Goal: Task Accomplishment & Management: Complete application form

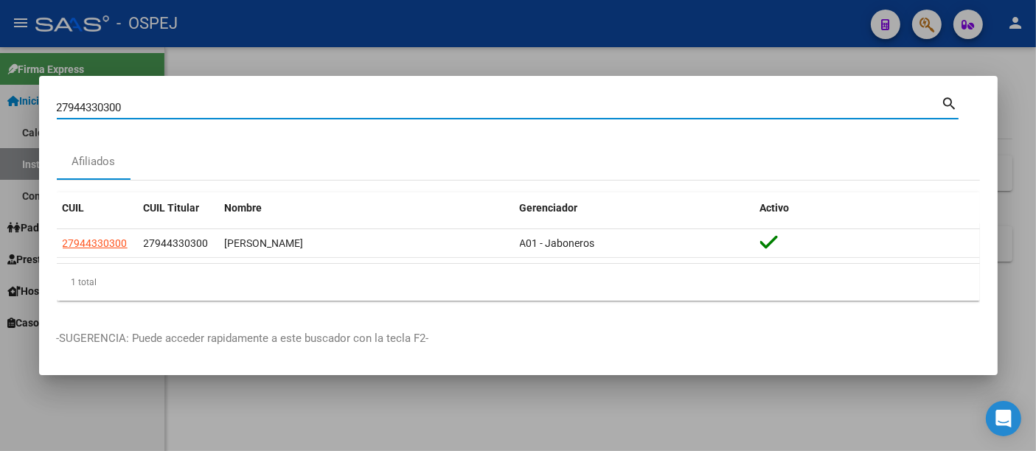
click at [217, 109] on input "27944330300" at bounding box center [499, 107] width 884 height 13
type input "2"
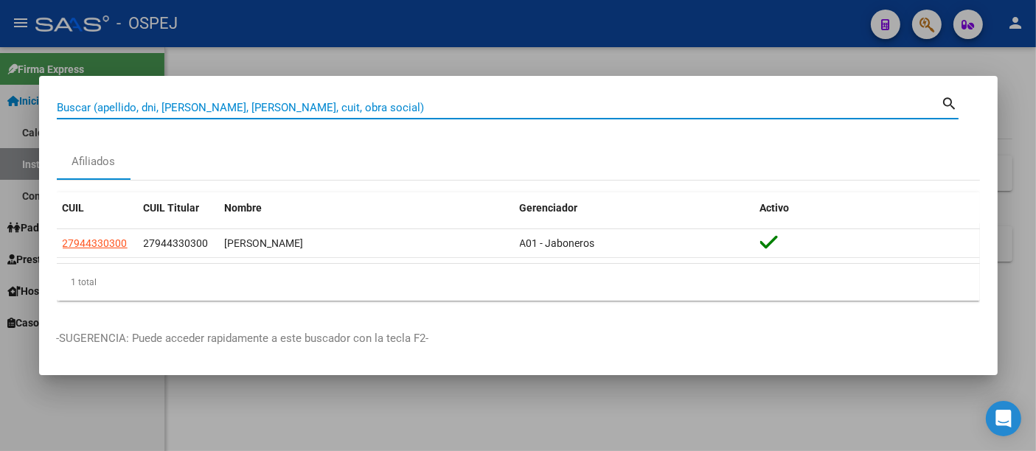
paste input "27-33780828-5"
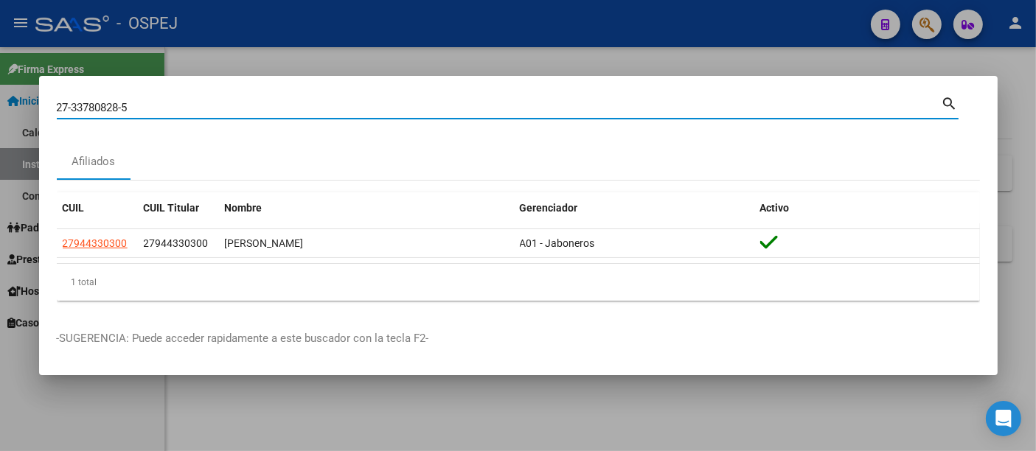
type input "27337808285"
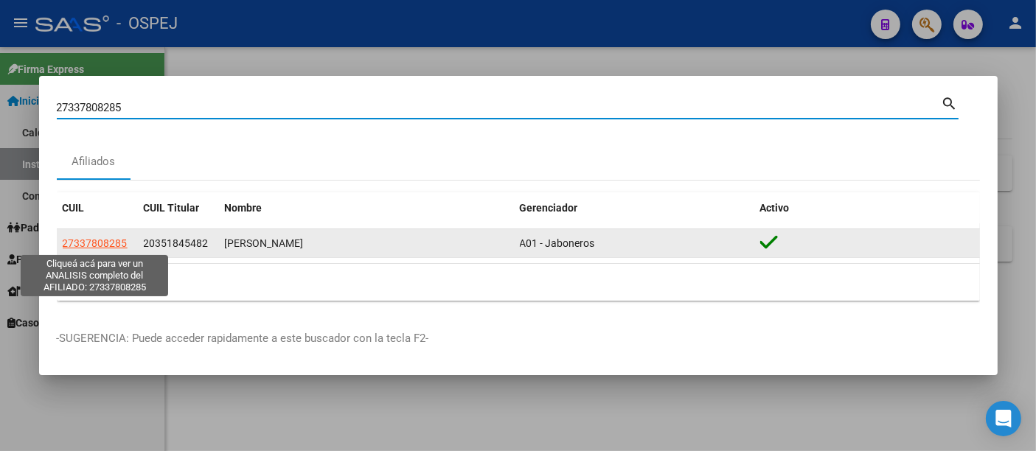
click at [111, 242] on span "27337808285" at bounding box center [95, 243] width 65 height 12
type textarea "27337808285"
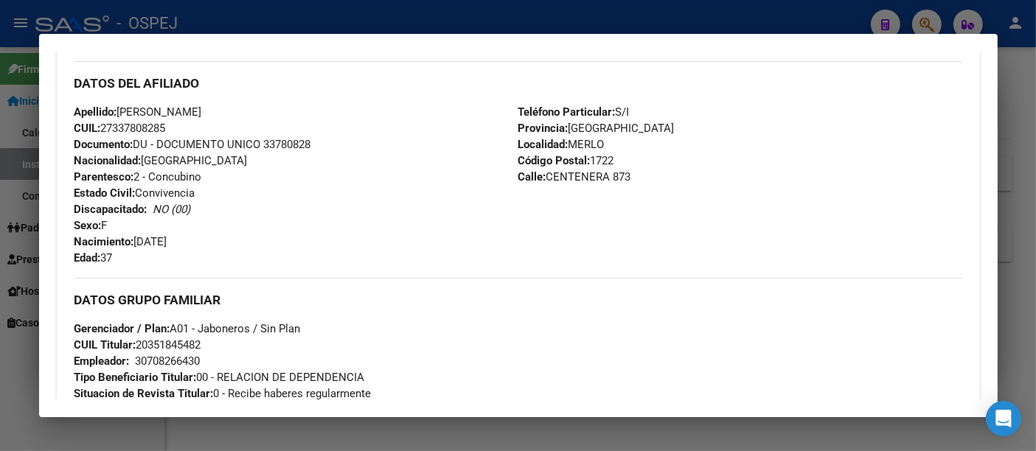
scroll to position [491, 0]
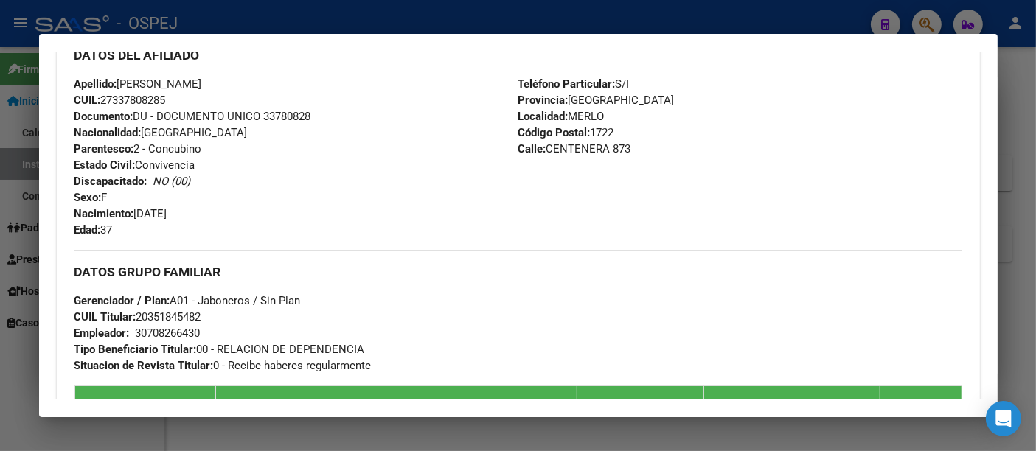
click at [336, 23] on div at bounding box center [518, 225] width 1036 height 451
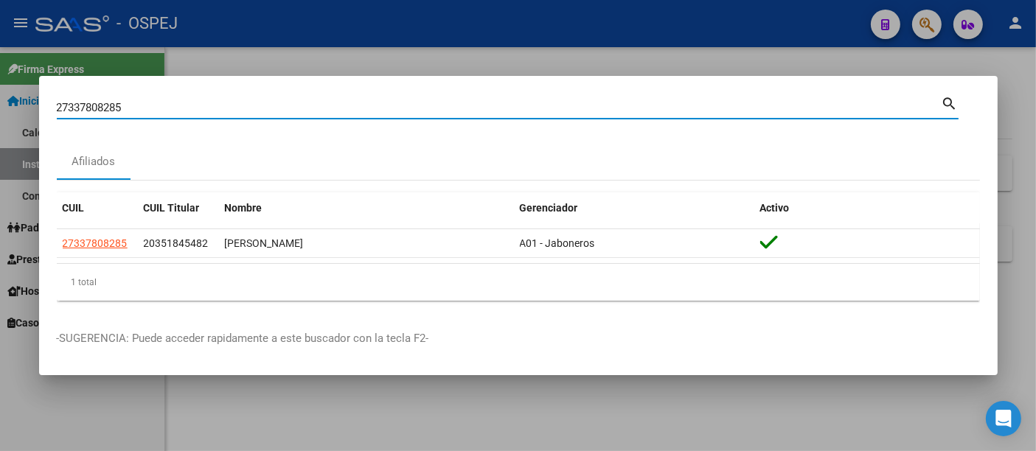
click at [190, 106] on input "27337808285" at bounding box center [499, 107] width 884 height 13
type input "2"
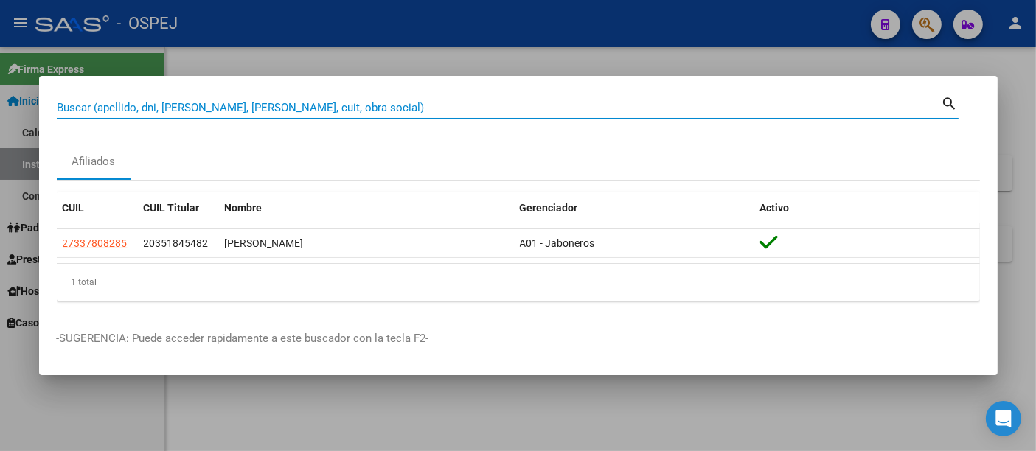
paste input "27944330300"
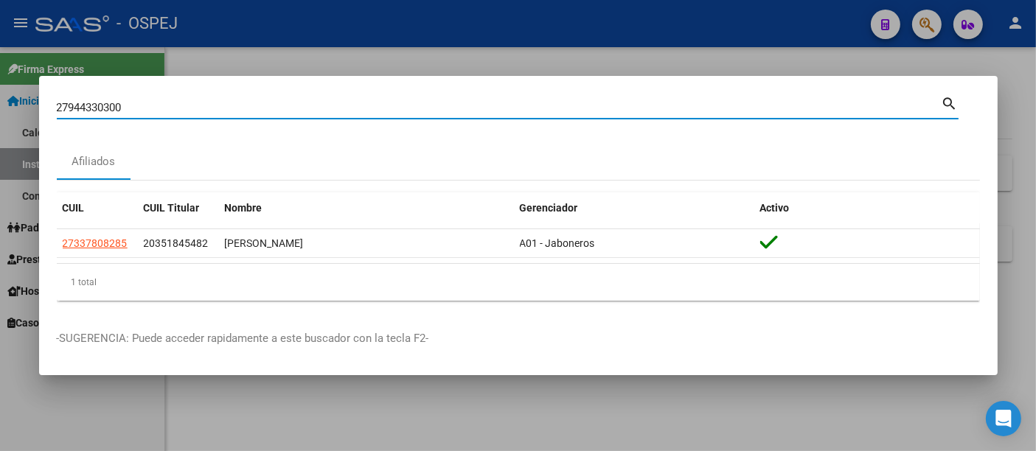
type input "27944330300"
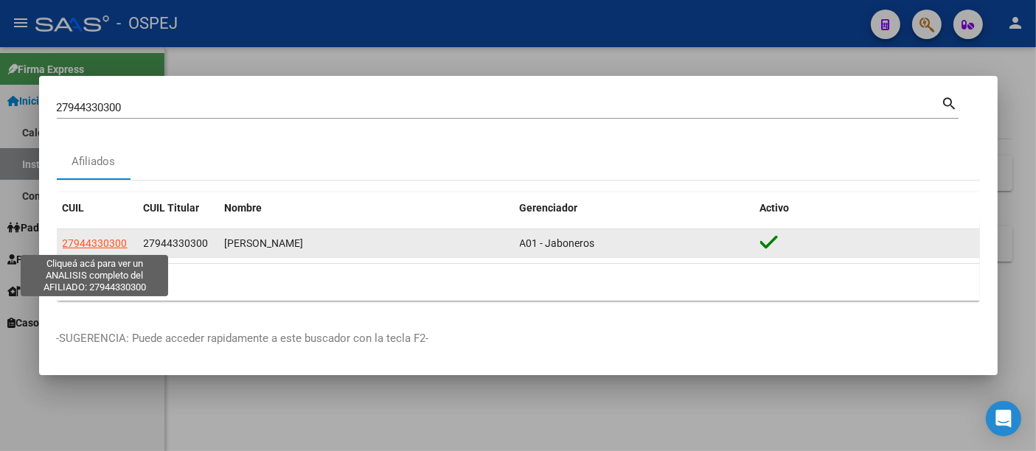
click at [97, 245] on span "27944330300" at bounding box center [95, 243] width 65 height 12
type textarea "27944330300"
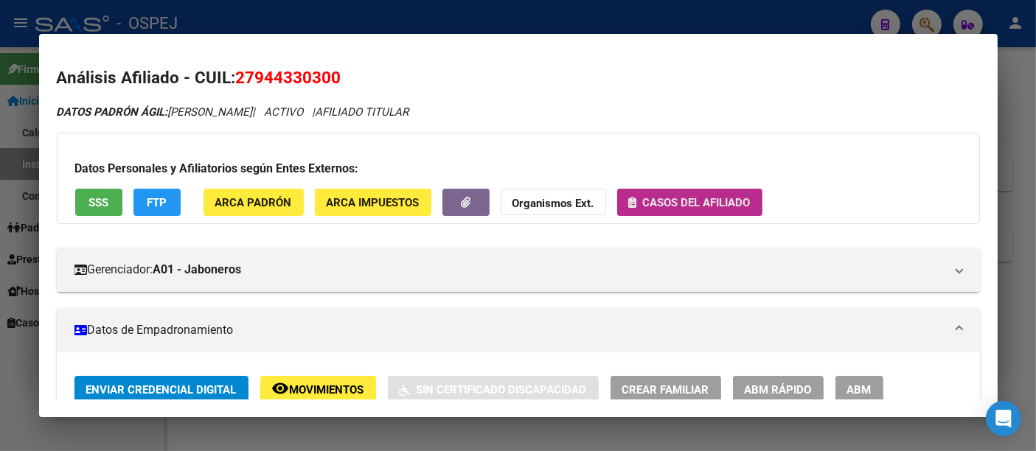
click at [696, 196] on span "Casos del afiliado" at bounding box center [697, 202] width 108 height 13
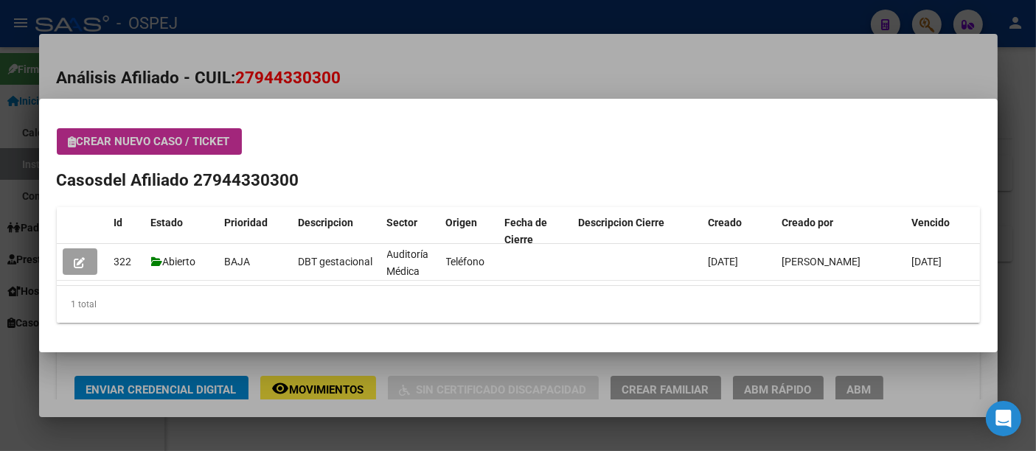
click at [130, 135] on span "Crear nuevo caso / ticket" at bounding box center [149, 141] width 161 height 13
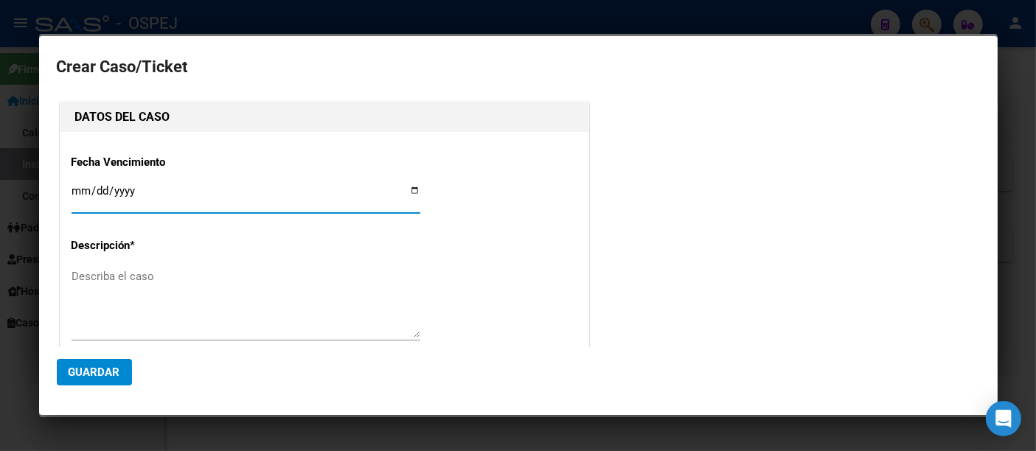
type input "[PERSON_NAME]"
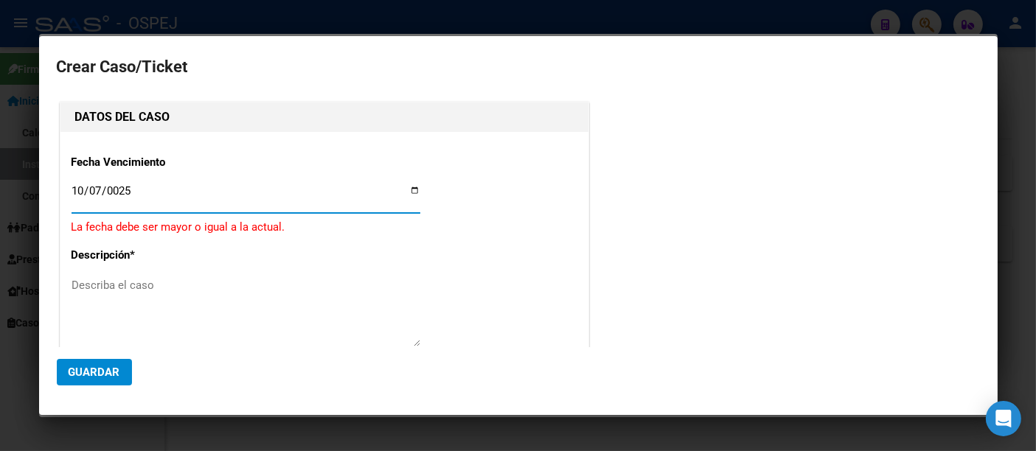
type input "0250-10-07"
type input "[DATE]"
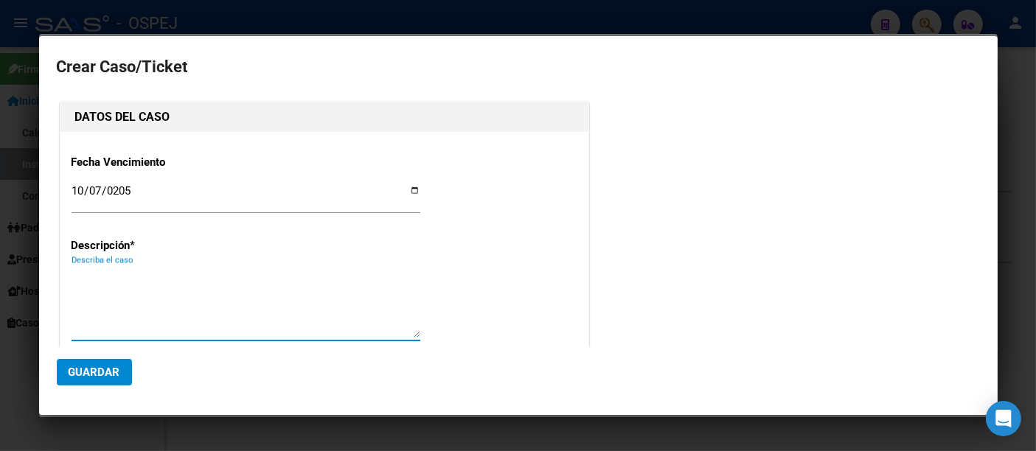
click at [112, 279] on textarea "Describa el caso" at bounding box center [245, 302] width 349 height 69
paste textarea "acetato [MEDICAL_DATA]"
click at [231, 279] on textarea "Aplicación de acetato de acetato [MEDICAL_DATA]" at bounding box center [245, 302] width 349 height 69
click at [312, 275] on textarea "Aplicación de [MEDICAL_DATA]" at bounding box center [245, 302] width 349 height 69
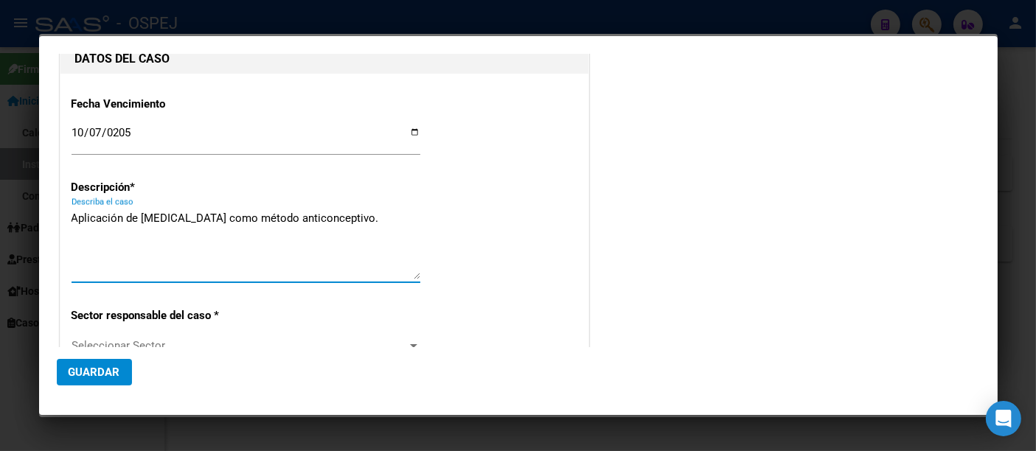
scroll to position [82, 0]
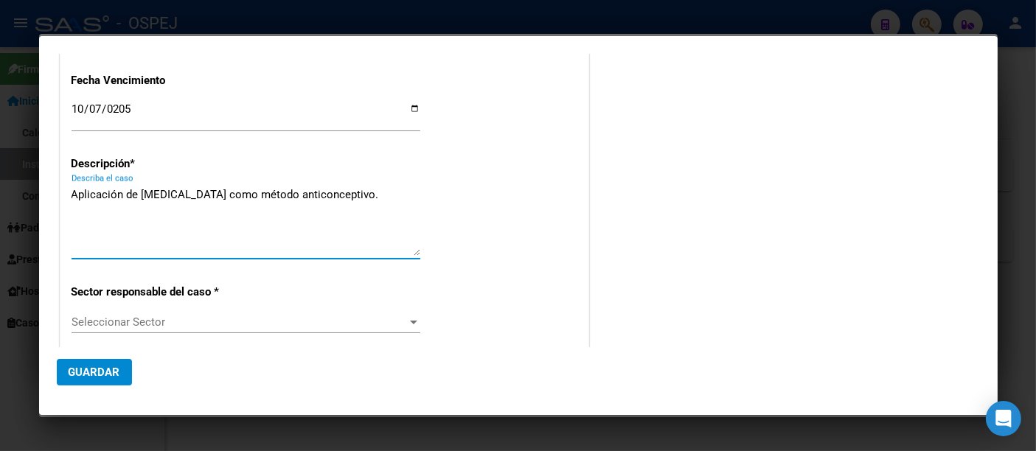
type textarea "Aplicación de [MEDICAL_DATA] como método anticonceptivo."
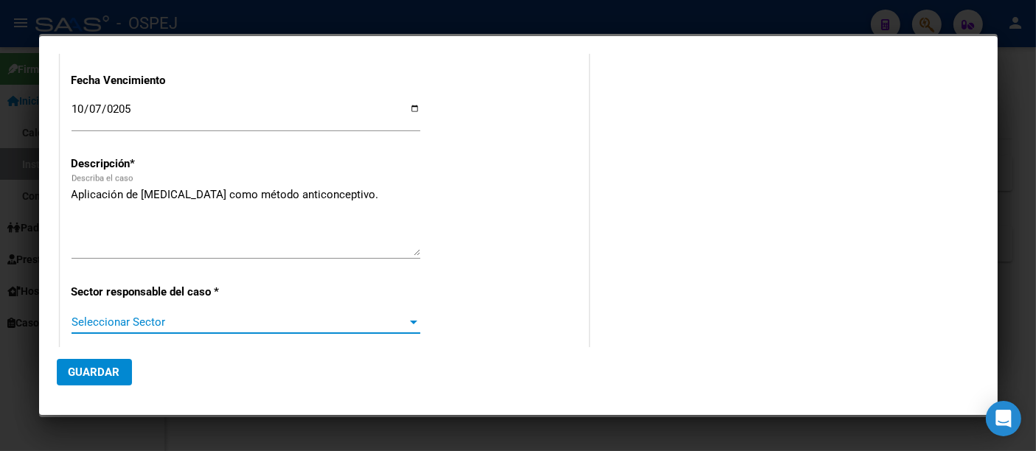
click at [133, 323] on span "Seleccionar Sector" at bounding box center [238, 321] width 335 height 13
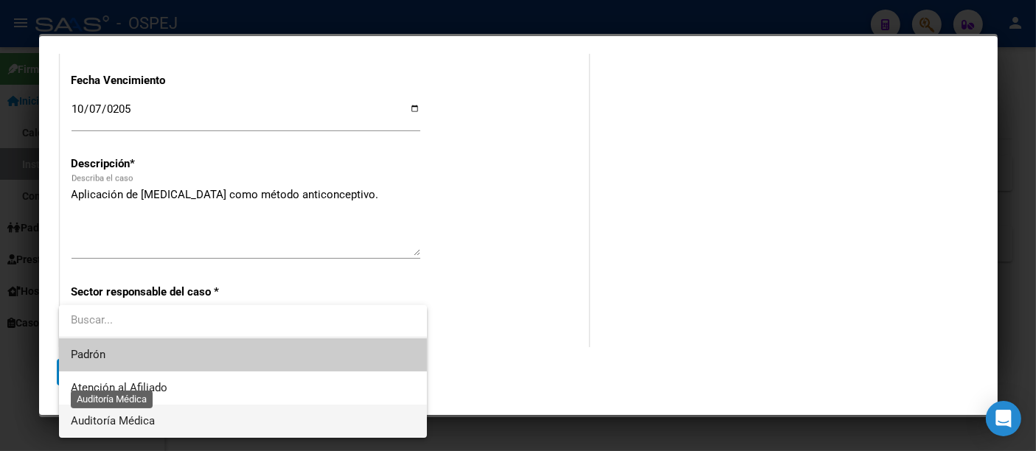
click at [113, 423] on span "Auditoría Médica" at bounding box center [113, 420] width 84 height 13
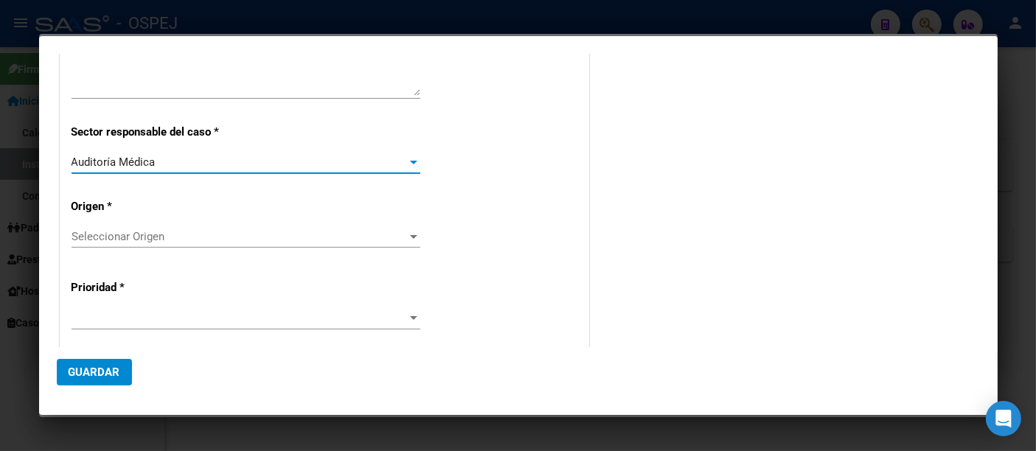
scroll to position [245, 0]
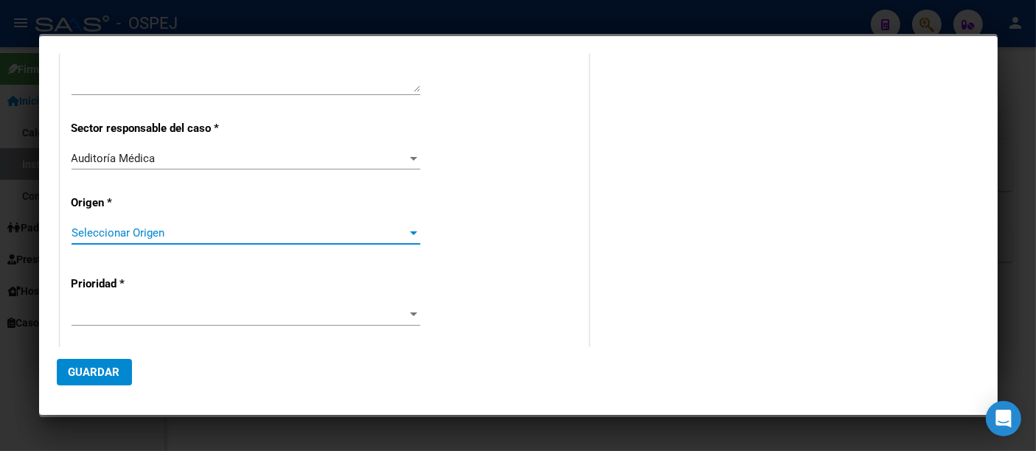
click at [87, 228] on span "Seleccionar Origen" at bounding box center [238, 232] width 335 height 13
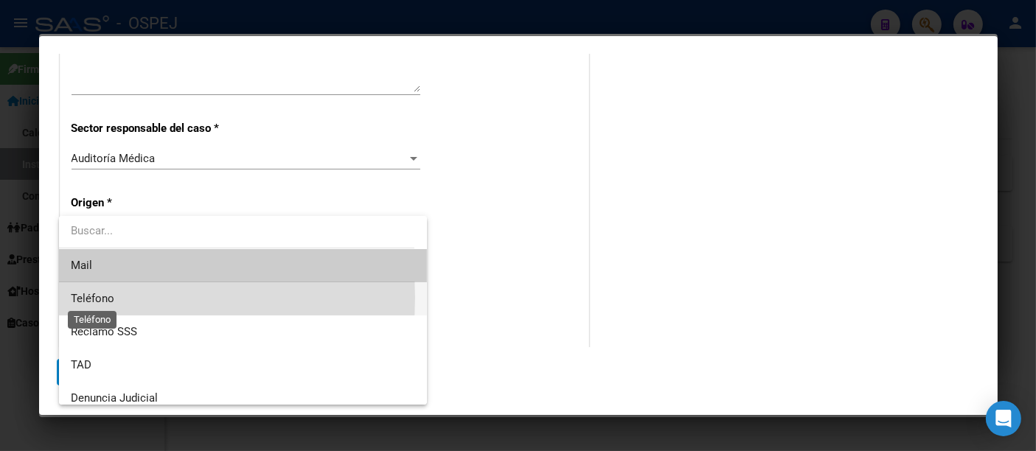
click at [85, 298] on span "Teléfono" at bounding box center [92, 298] width 43 height 13
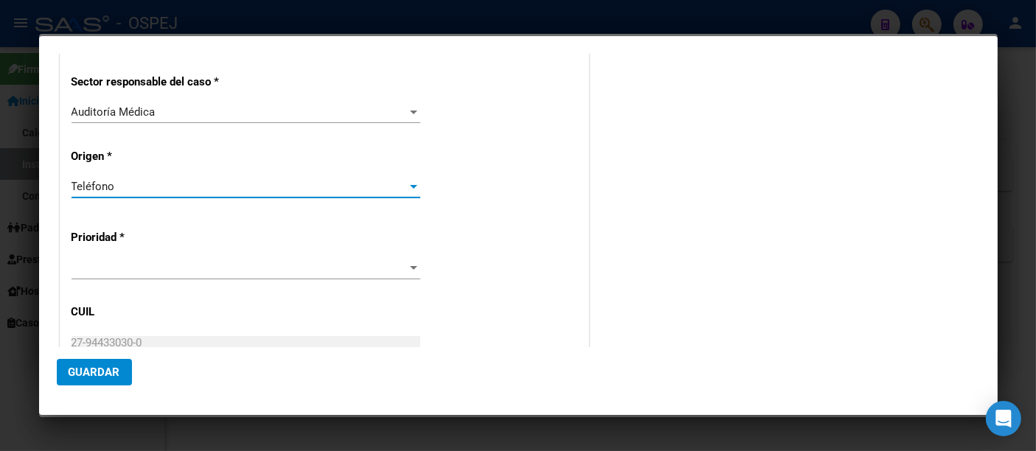
scroll to position [327, 0]
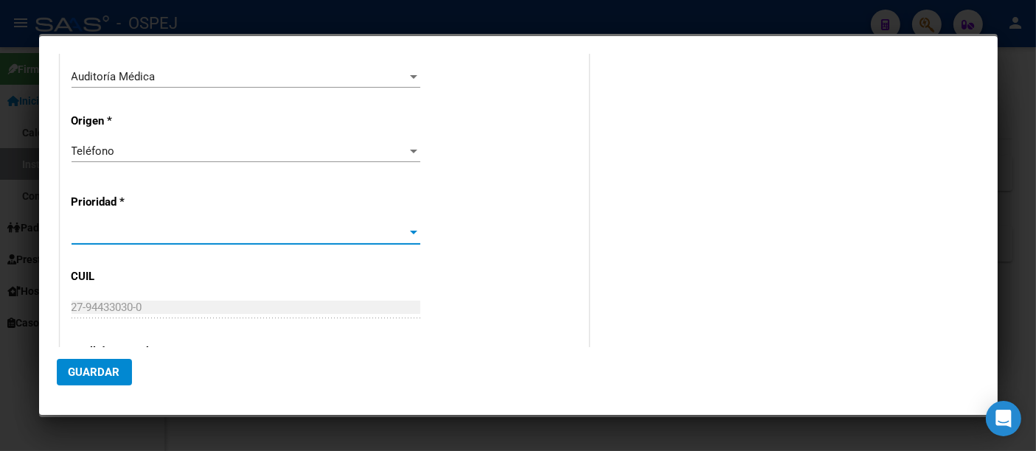
click at [88, 228] on span at bounding box center [238, 232] width 335 height 13
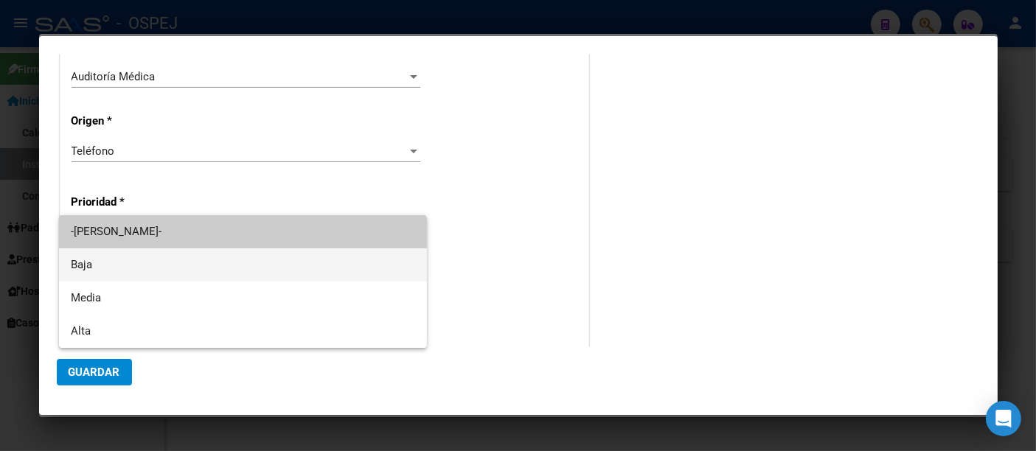
click at [84, 265] on span "Baja" at bounding box center [243, 264] width 344 height 33
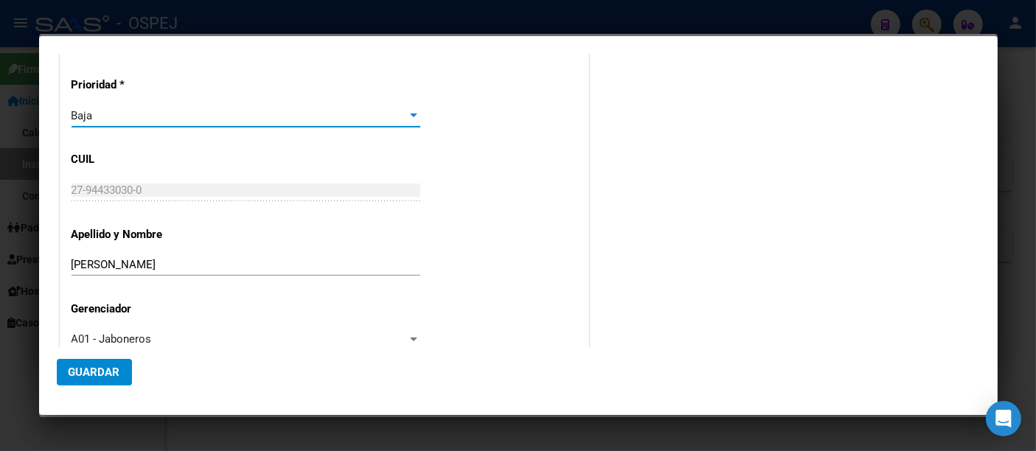
scroll to position [475, 0]
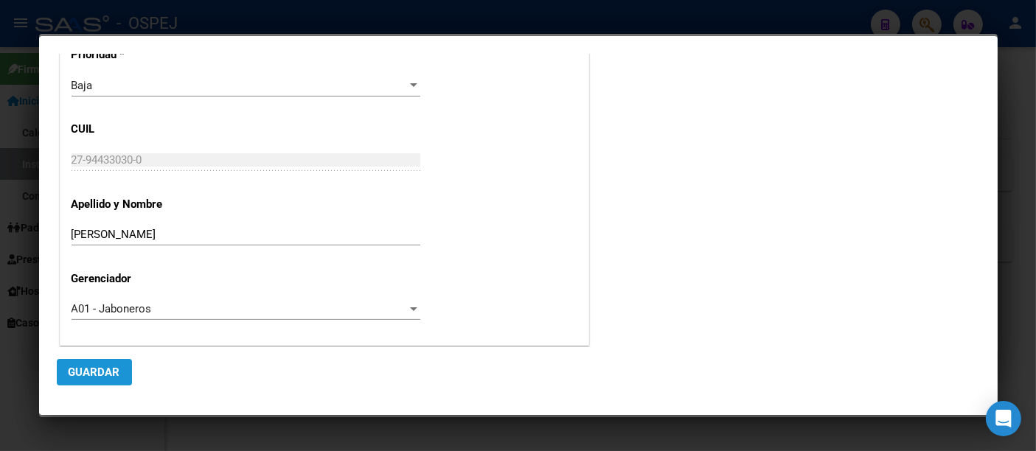
click at [89, 370] on span "Guardar" at bounding box center [95, 372] width 52 height 13
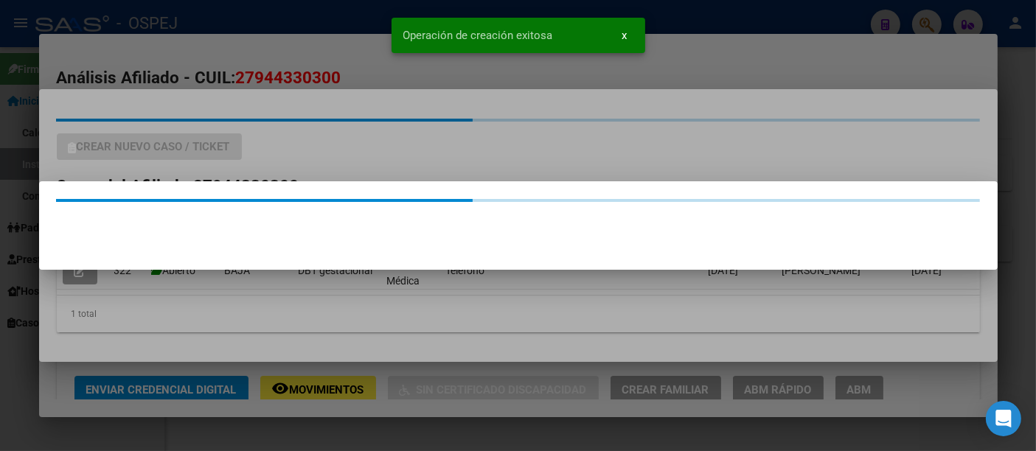
scroll to position [0, 0]
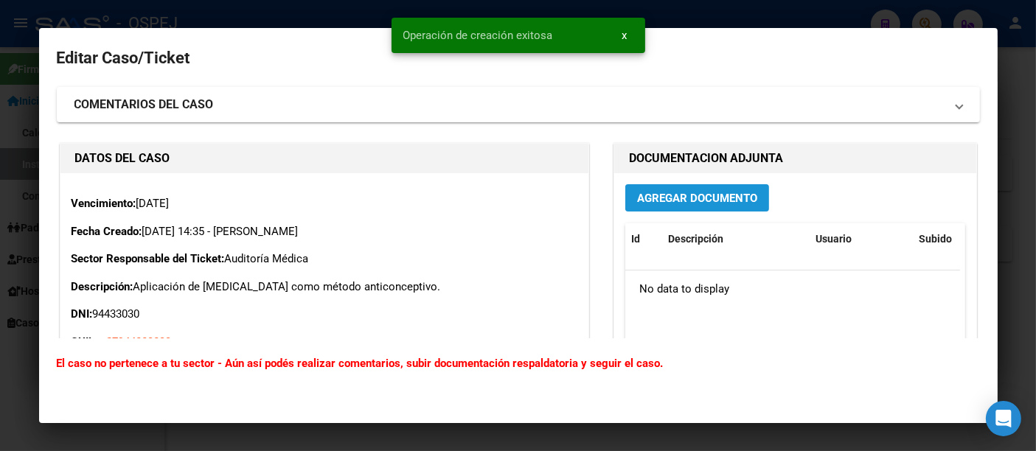
click at [694, 198] on span "Agregar Documento" at bounding box center [697, 198] width 120 height 13
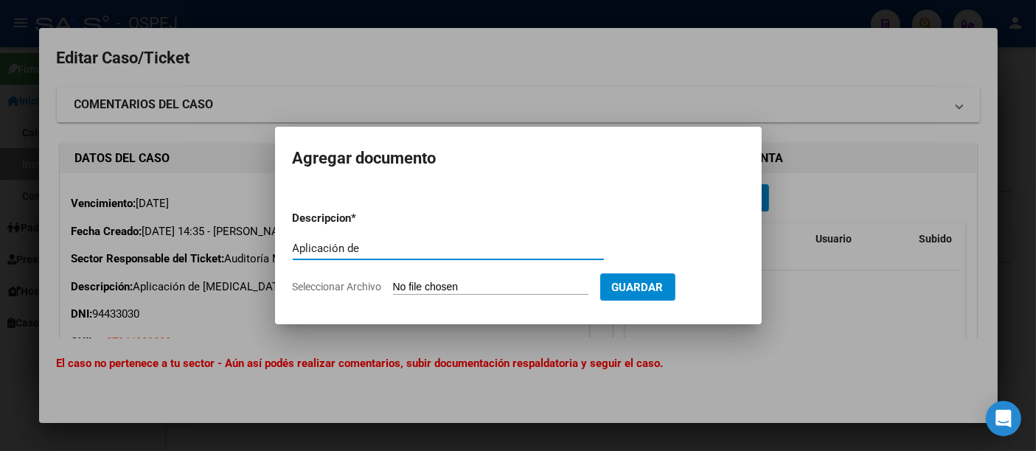
paste input "acetato [MEDICAL_DATA]"
type input "Aplicación de acetato [MEDICAL_DATA]"
click at [466, 288] on input "Seleccionar Archivo" at bounding box center [490, 288] width 195 height 14
type input "C:\fakepath\A. M..pdf"
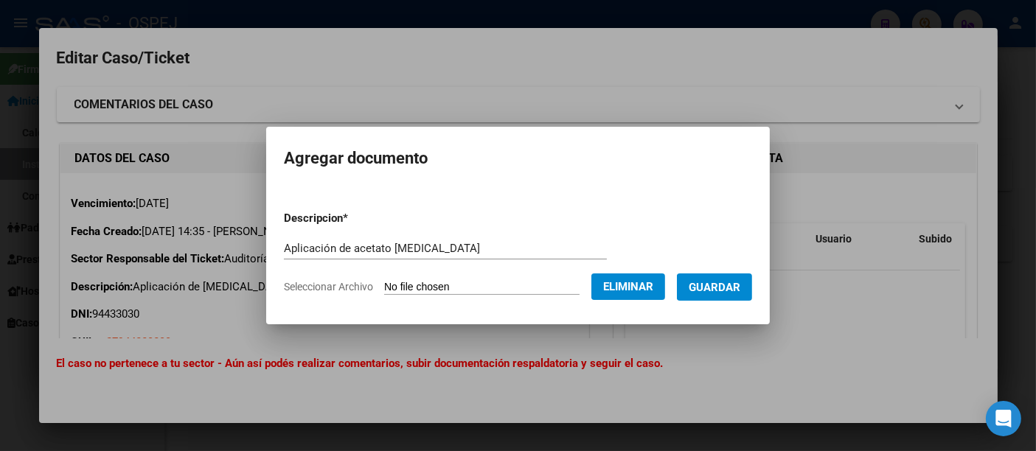
click at [526, 247] on input "Aplicación de acetato [MEDICAL_DATA]" at bounding box center [445, 248] width 323 height 13
type input "Aplicación de acetato medroxiprogesterona150 mg. inyectable."
click at [728, 289] on span "Guardar" at bounding box center [714, 287] width 52 height 13
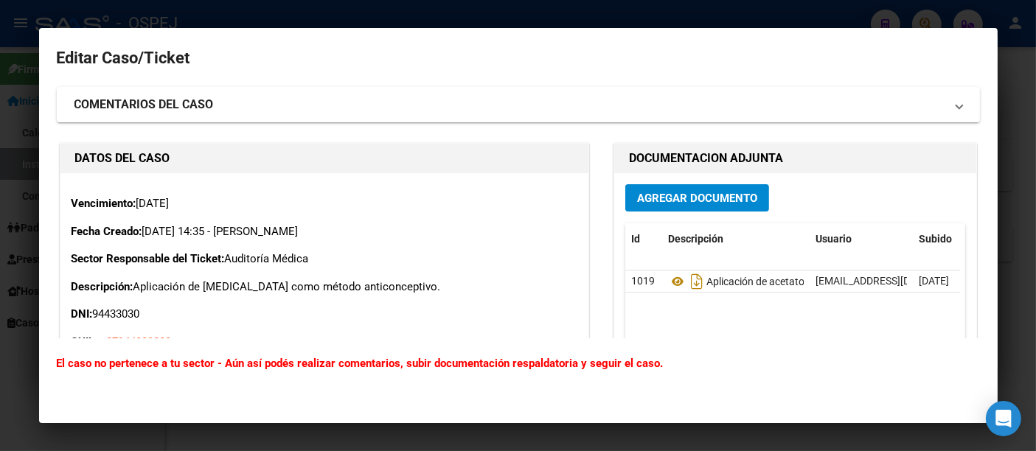
click at [705, 16] on div at bounding box center [518, 225] width 1036 height 451
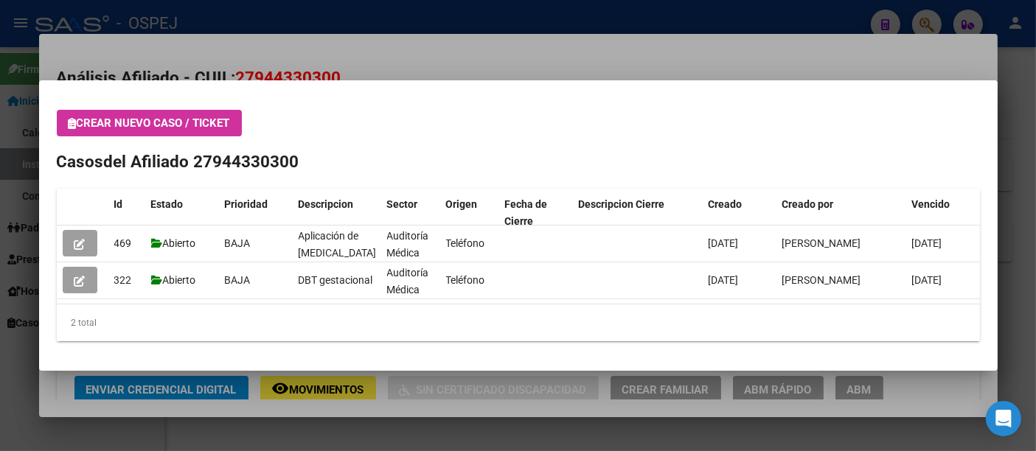
click at [383, 52] on div at bounding box center [518, 225] width 1036 height 451
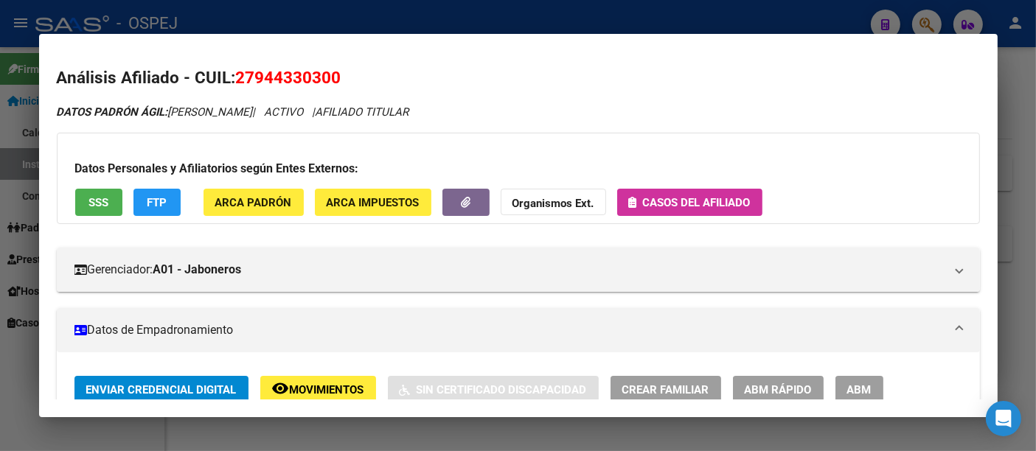
click at [374, 23] on div at bounding box center [518, 225] width 1036 height 451
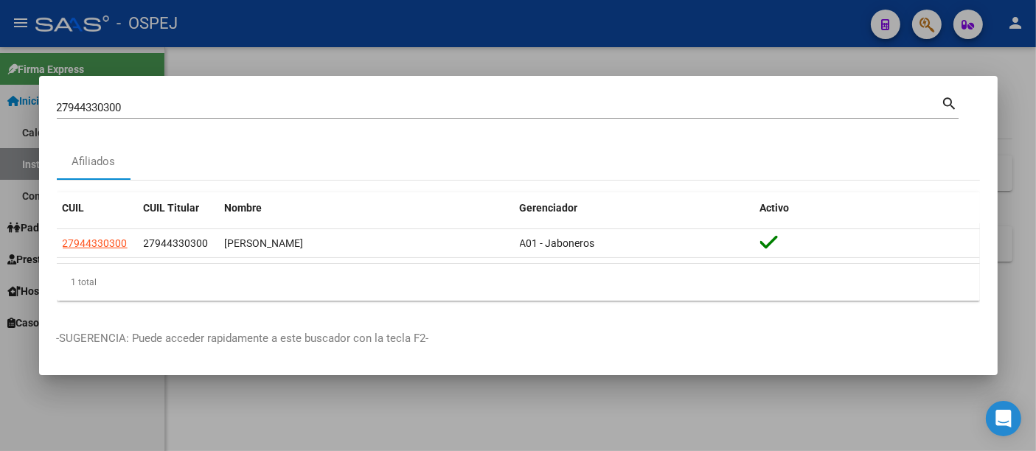
click at [293, 101] on div "27944330300 Buscar (apellido, dni, [PERSON_NAME], [PERSON_NAME], cuit, obra soc…" at bounding box center [499, 108] width 884 height 22
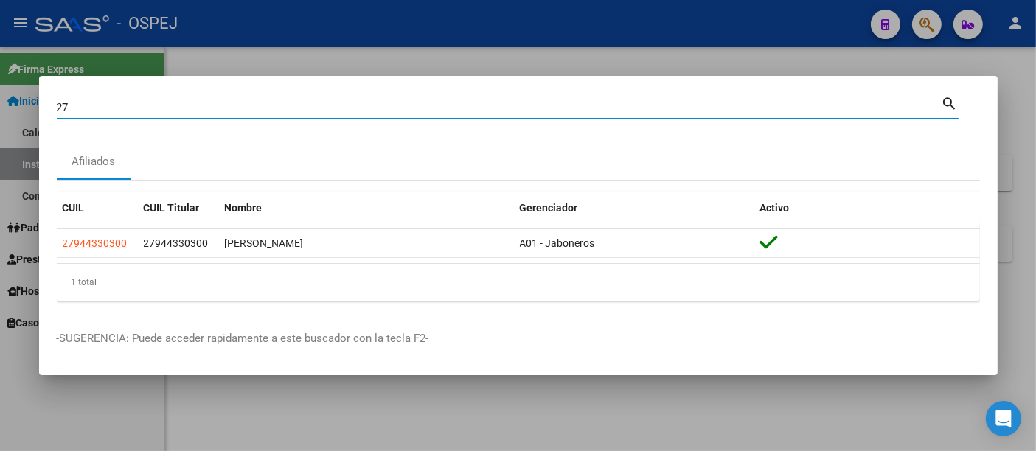
type input "2"
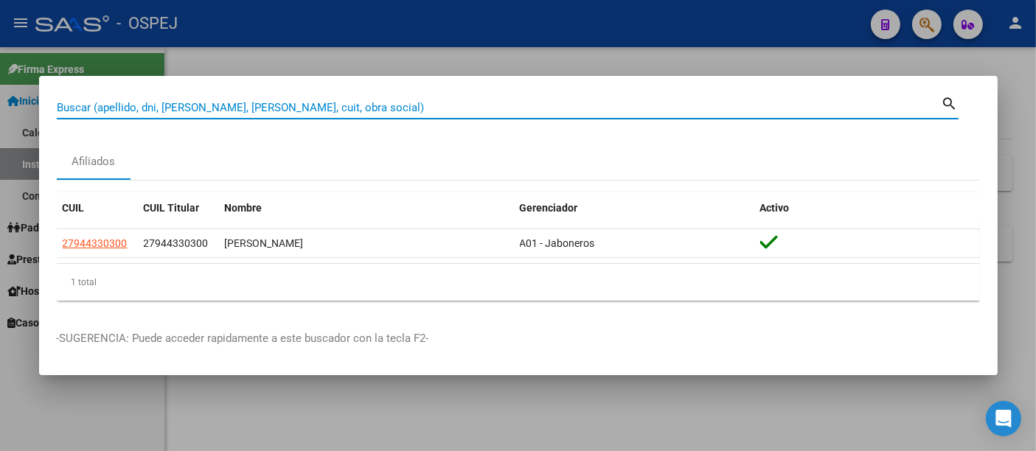
paste input "27-33780828-5"
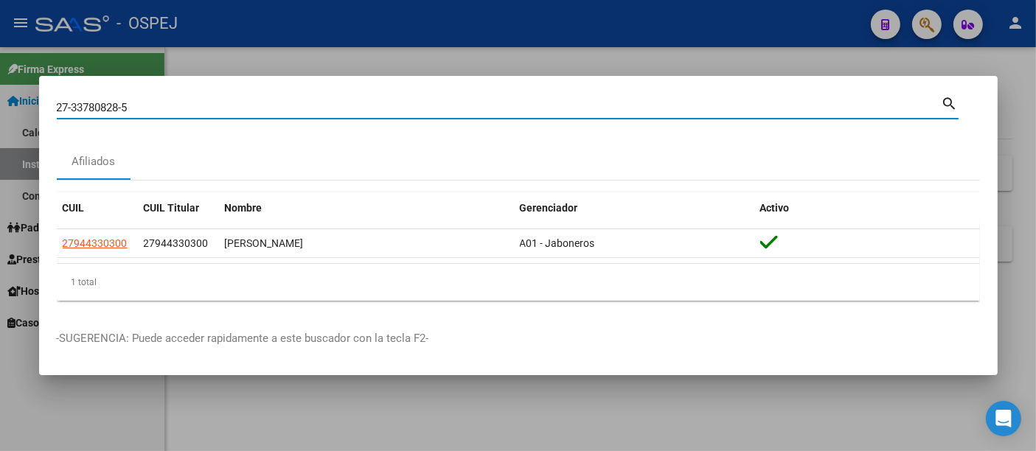
type input "27337808285"
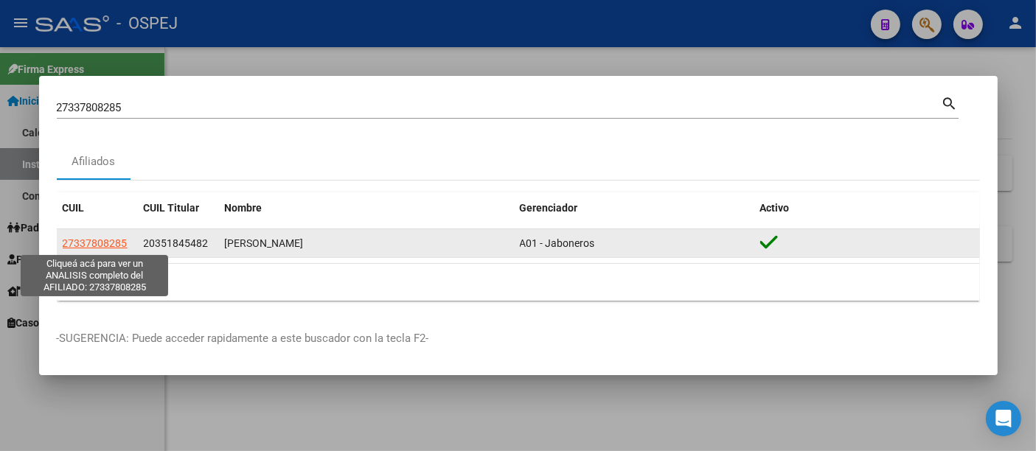
click at [116, 241] on span "27337808285" at bounding box center [95, 243] width 65 height 12
type textarea "27337808285"
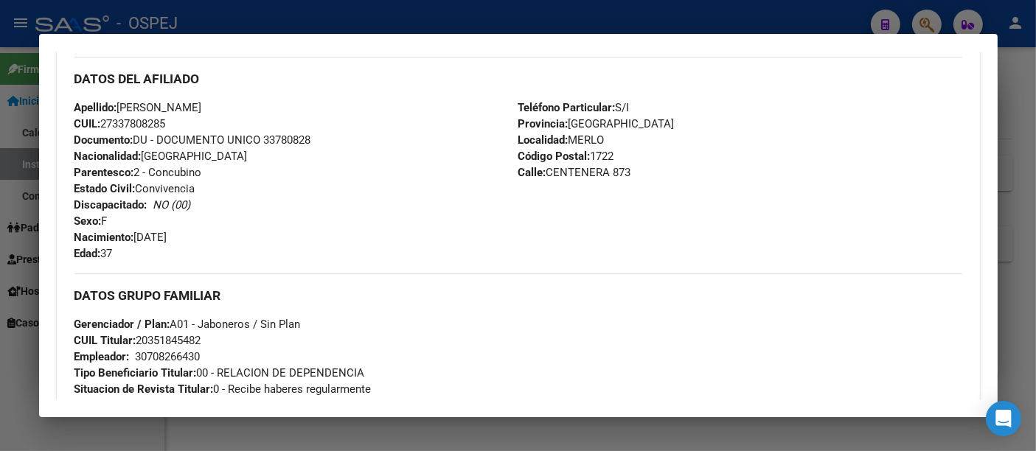
scroll to position [491, 0]
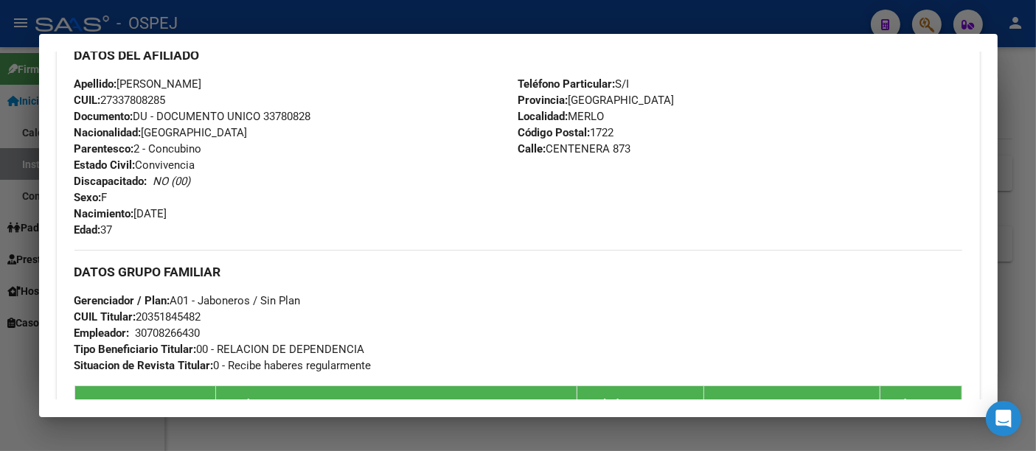
click at [335, 22] on div at bounding box center [518, 225] width 1036 height 451
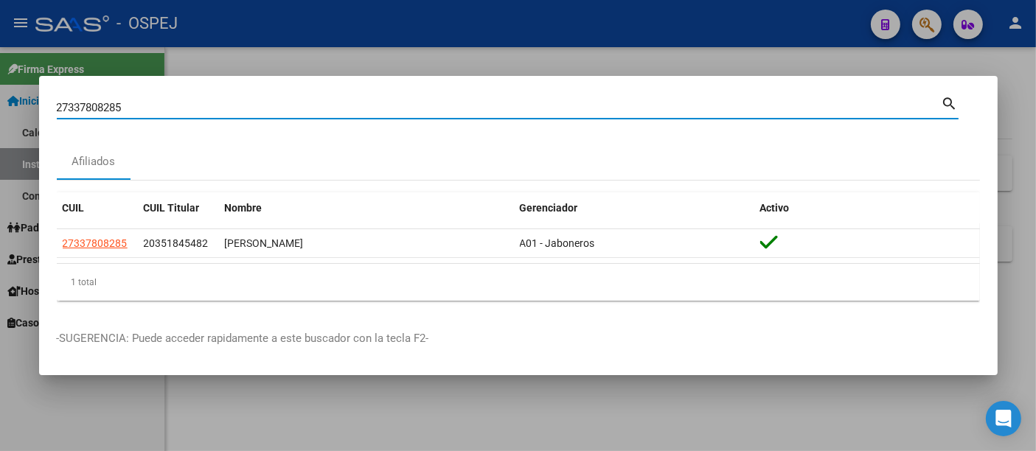
click at [142, 105] on input "27337808285" at bounding box center [499, 107] width 884 height 13
type input "2"
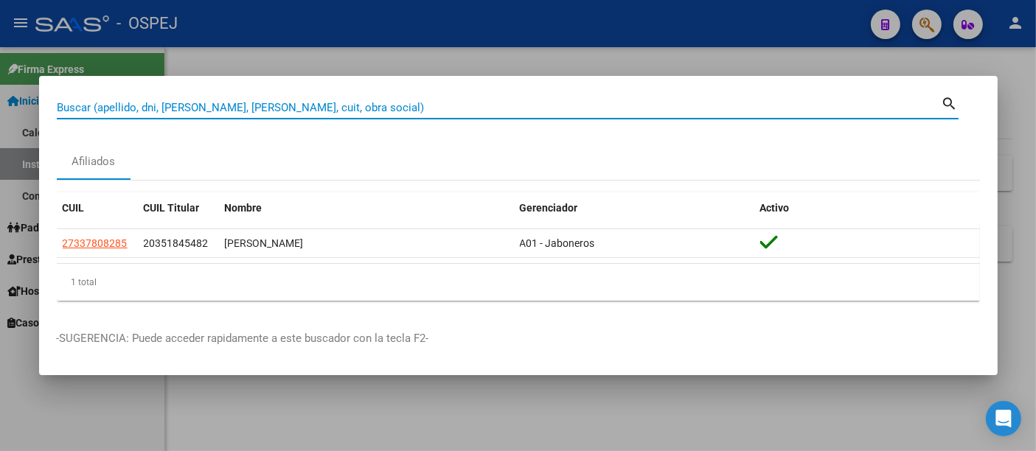
paste input "20-05182395-9"
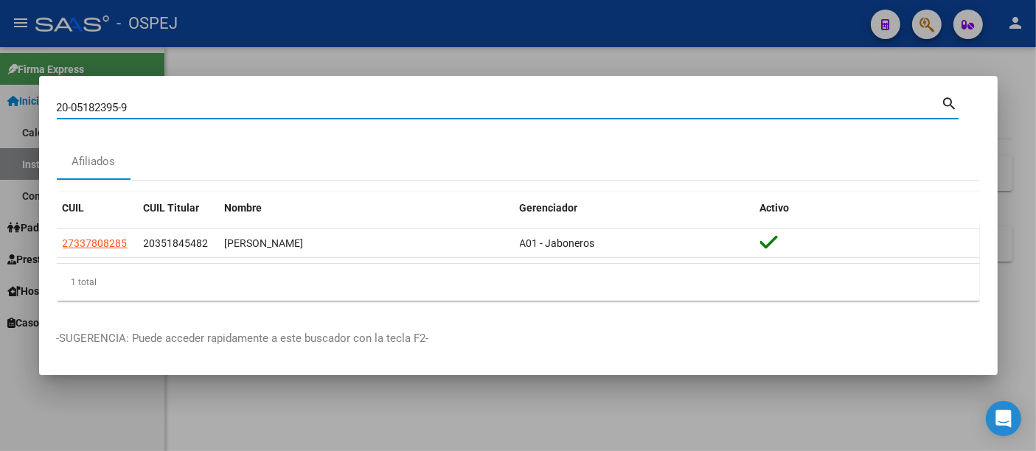
type input "20051823959"
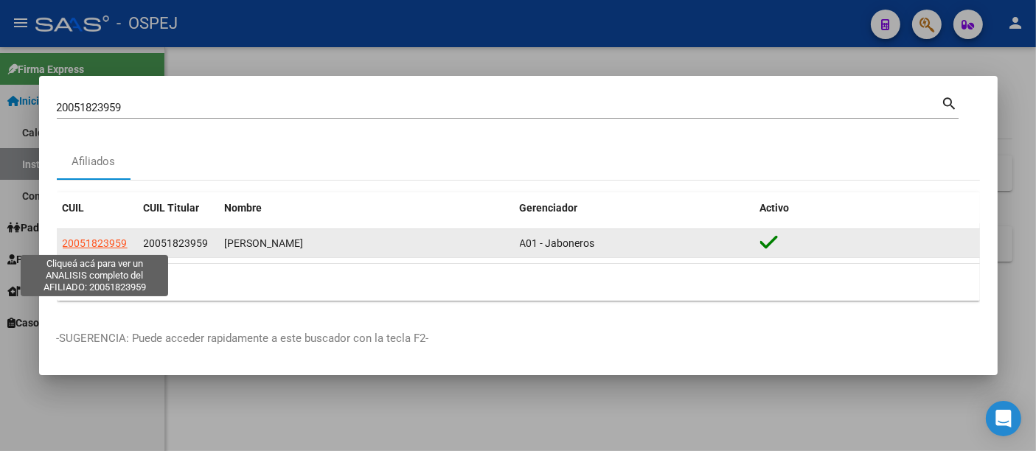
click at [94, 244] on span "20051823959" at bounding box center [95, 243] width 65 height 12
type textarea "20051823959"
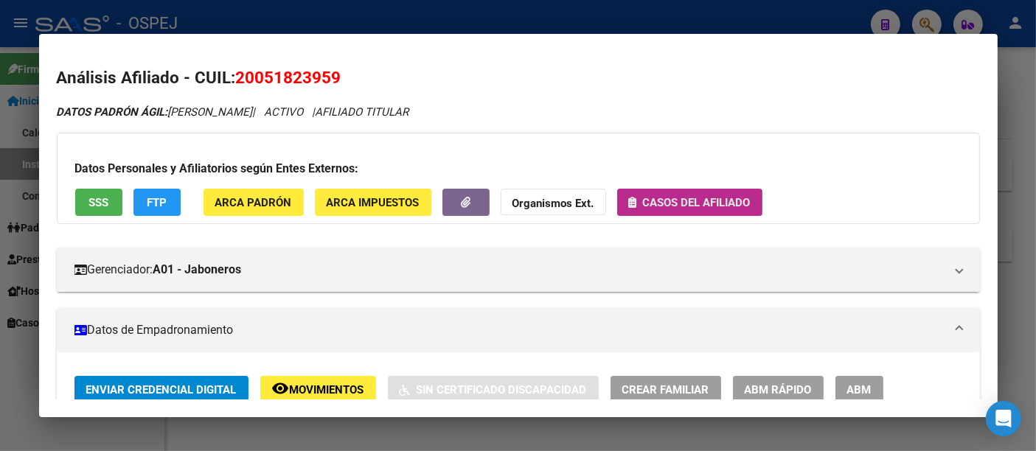
click at [682, 200] on span "Casos del afiliado" at bounding box center [697, 202] width 108 height 13
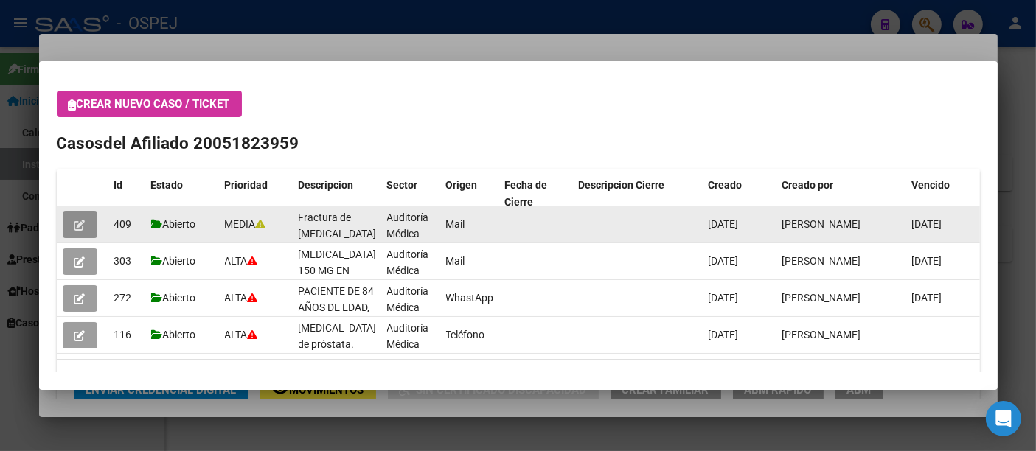
click at [82, 226] on icon "button" at bounding box center [79, 225] width 11 height 11
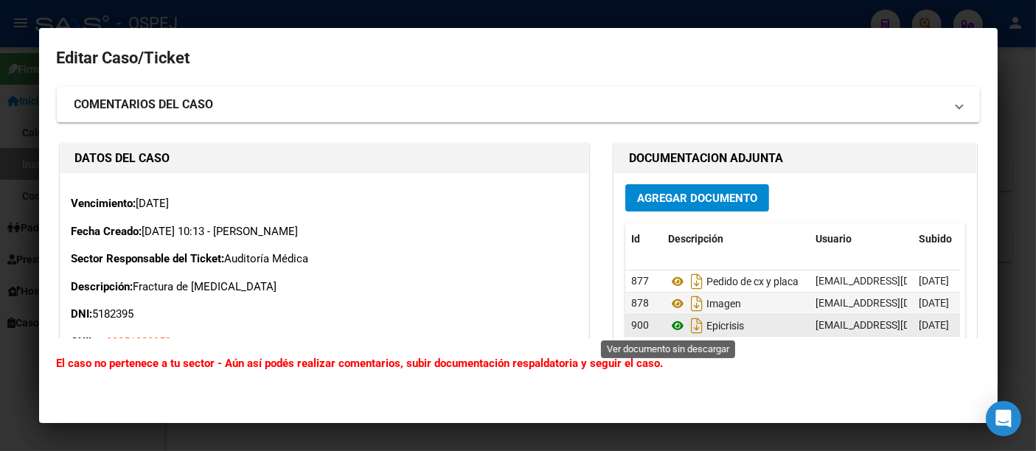
click at [668, 324] on icon at bounding box center [677, 326] width 19 height 18
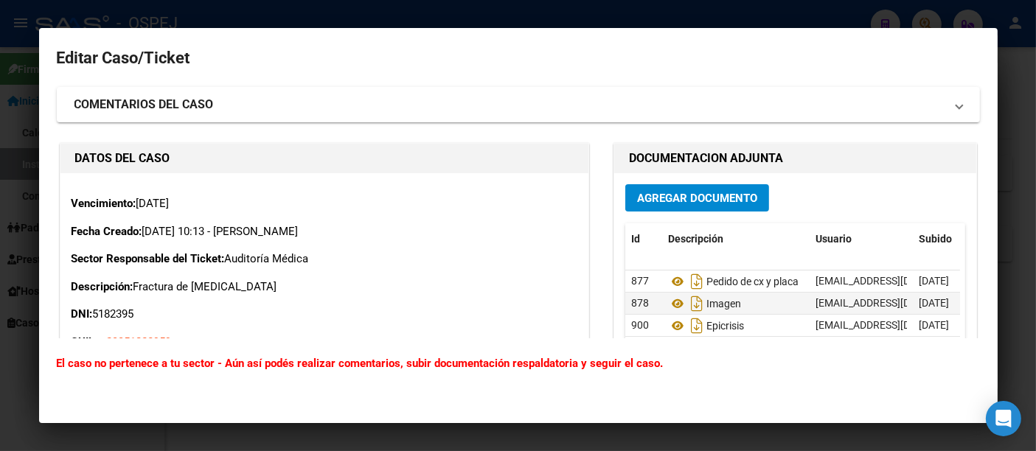
click at [522, 13] on div at bounding box center [518, 225] width 1036 height 451
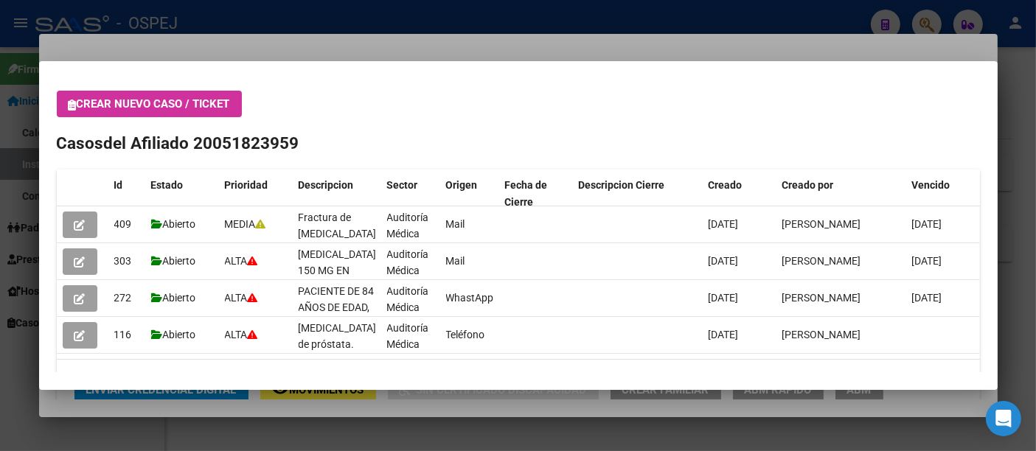
click at [362, 20] on div at bounding box center [518, 225] width 1036 height 451
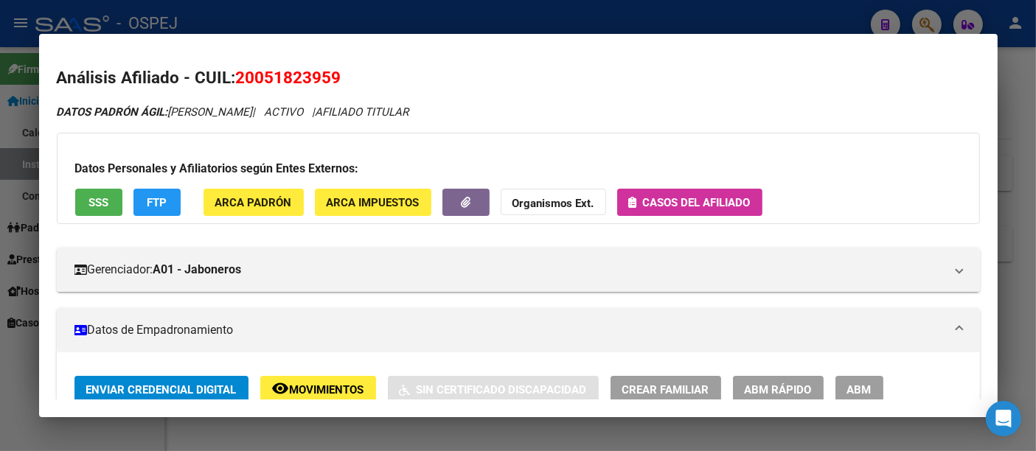
click at [335, 5] on div at bounding box center [518, 225] width 1036 height 451
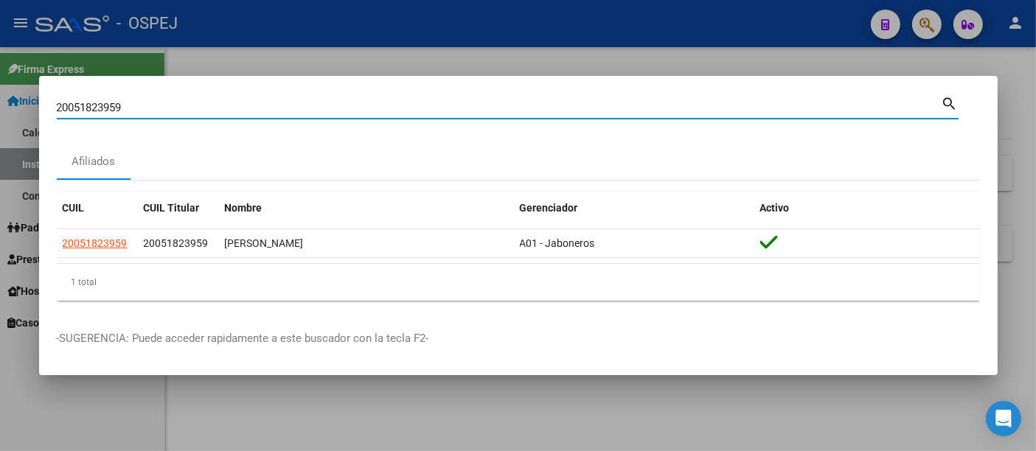
click at [239, 106] on input "20051823959" at bounding box center [499, 107] width 884 height 13
type input "2"
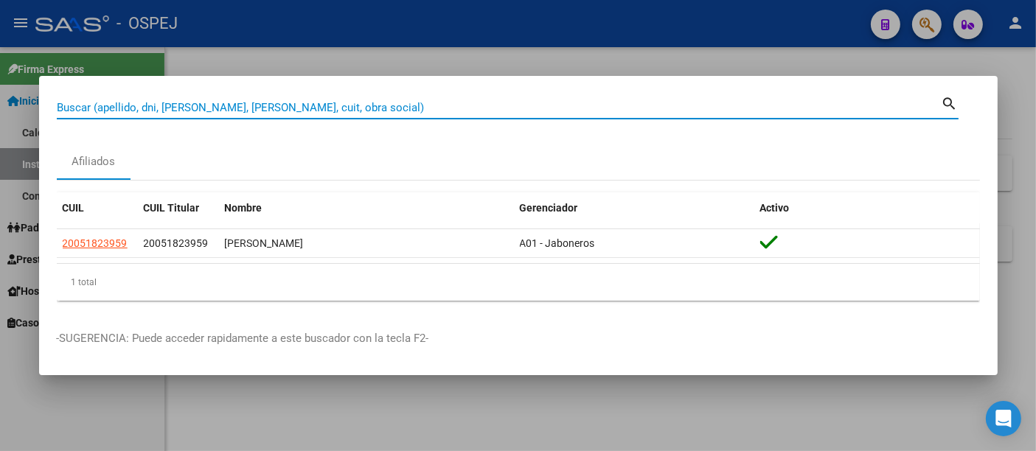
paste input "24258636976"
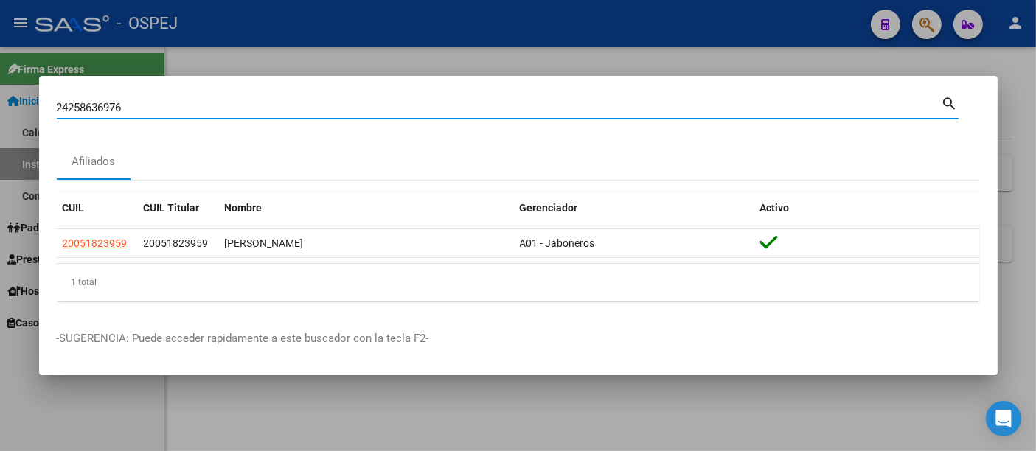
type input "24258636976"
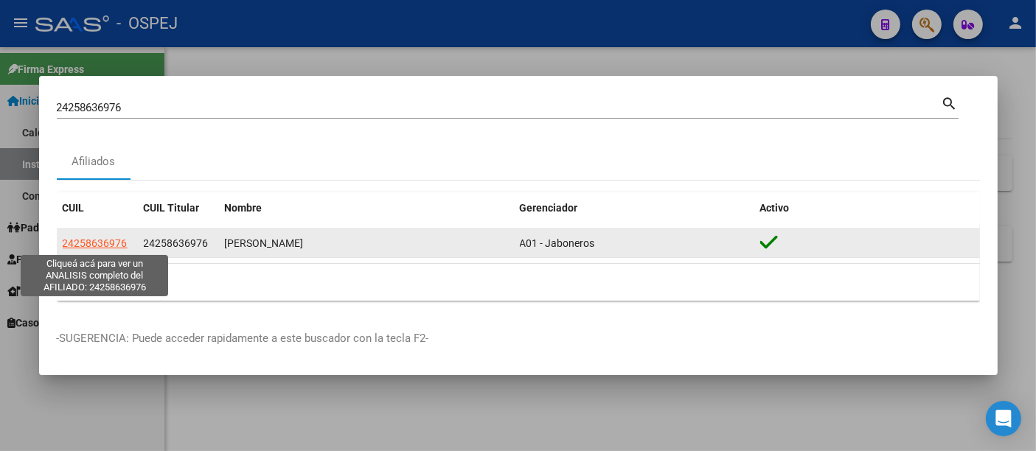
click at [102, 244] on span "24258636976" at bounding box center [95, 243] width 65 height 12
type textarea "24258636976"
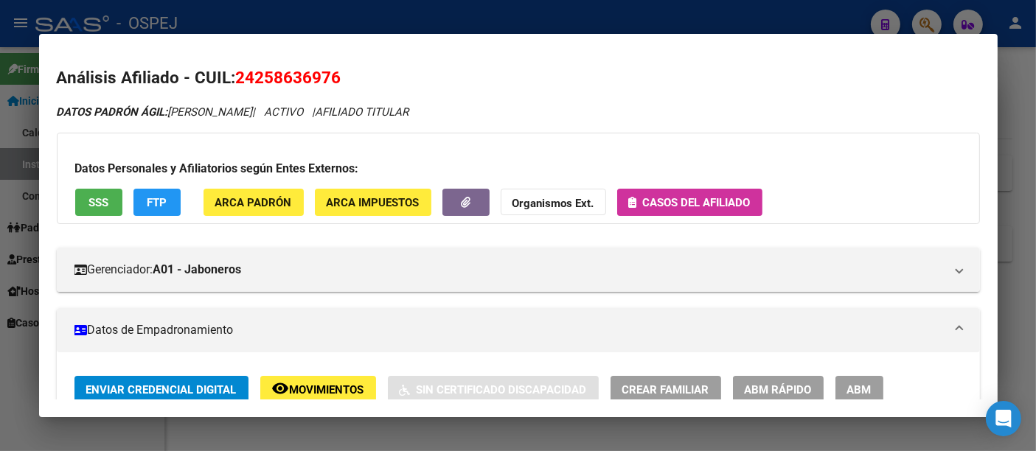
click at [674, 203] on span "Casos del afiliado" at bounding box center [697, 202] width 108 height 13
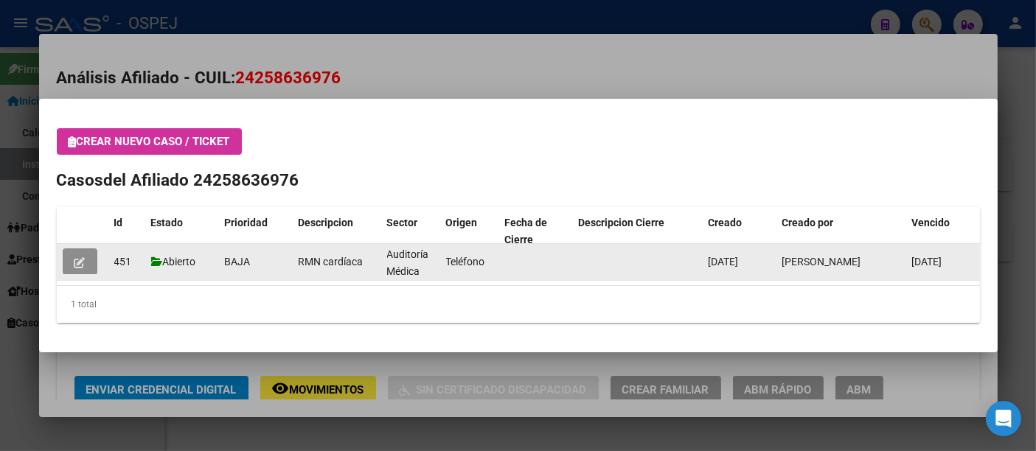
click at [74, 262] on icon "button" at bounding box center [79, 262] width 11 height 11
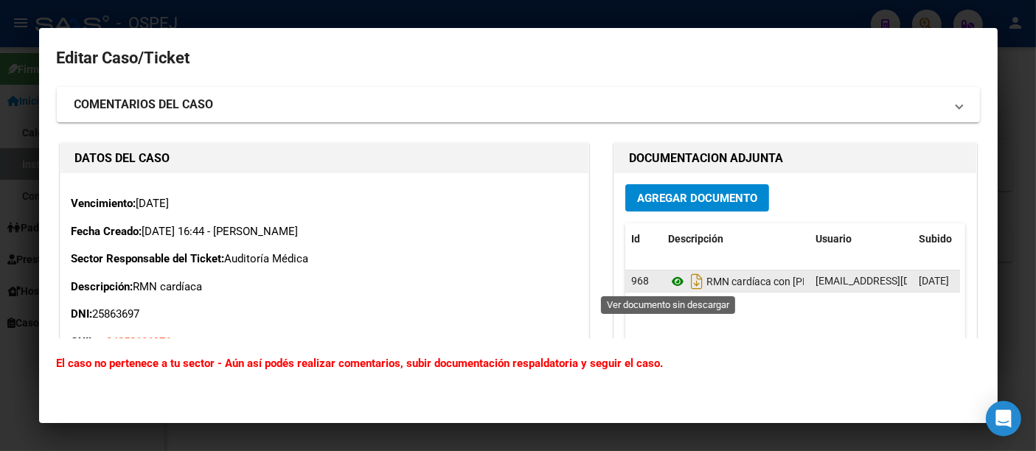
click at [668, 281] on icon at bounding box center [677, 282] width 19 height 18
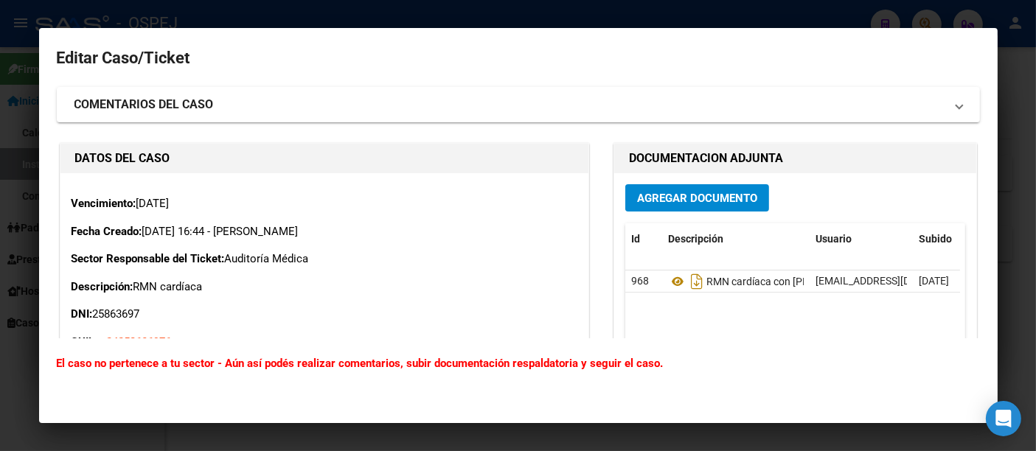
click at [654, 198] on span "Agregar Documento" at bounding box center [697, 198] width 120 height 13
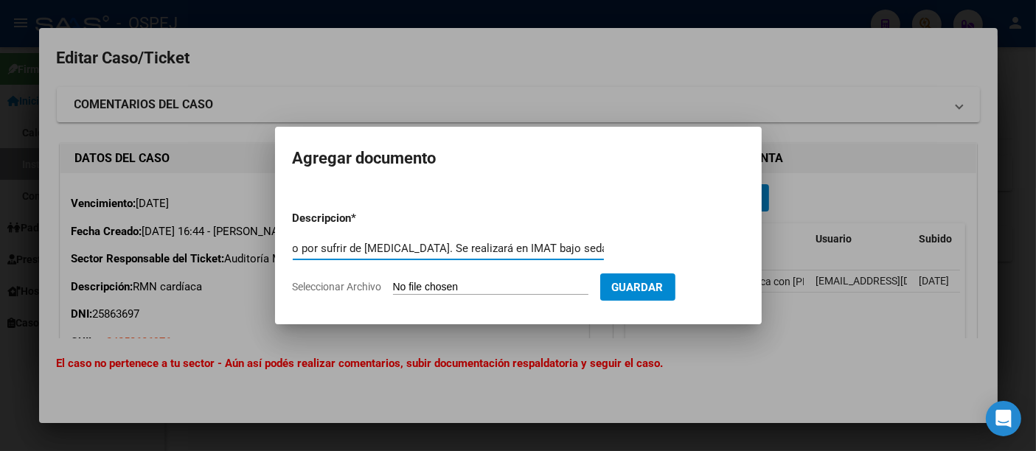
scroll to position [0, 144]
type input "No se pudo realizar el estudio por sufrir de [MEDICAL_DATA]. Se realizará en IM…"
click at [484, 290] on input "Seleccionar Archivo" at bounding box center [490, 288] width 195 height 14
type input "C:\fakepath\[PERSON_NAME]..pdf"
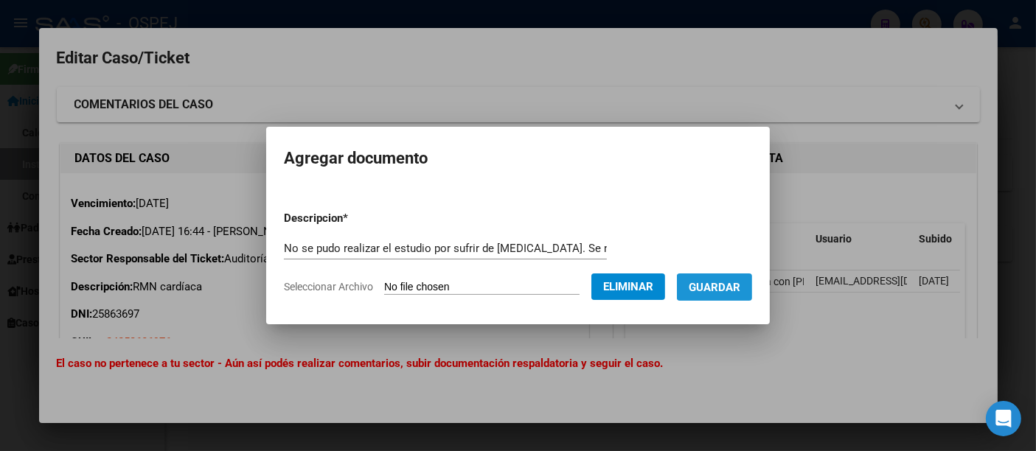
click at [732, 279] on button "Guardar" at bounding box center [714, 286] width 75 height 27
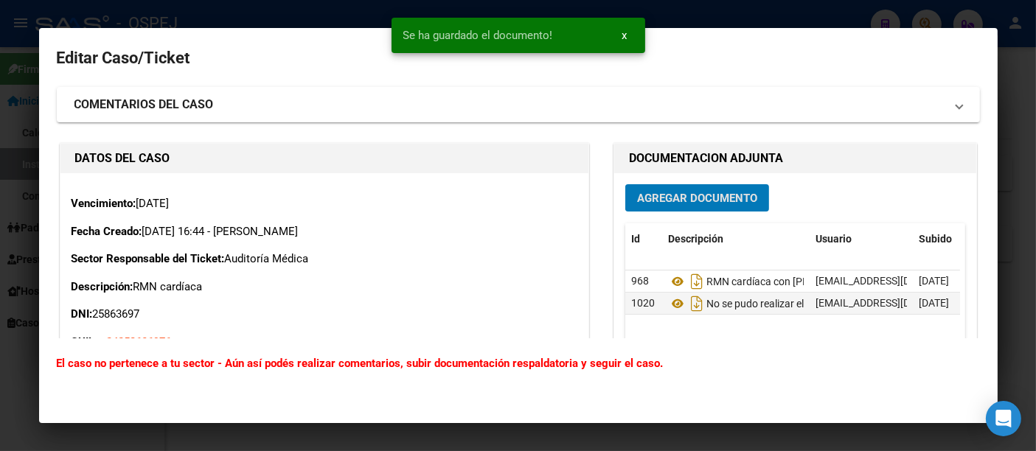
click at [688, 195] on span "Agregar Documento" at bounding box center [697, 198] width 120 height 13
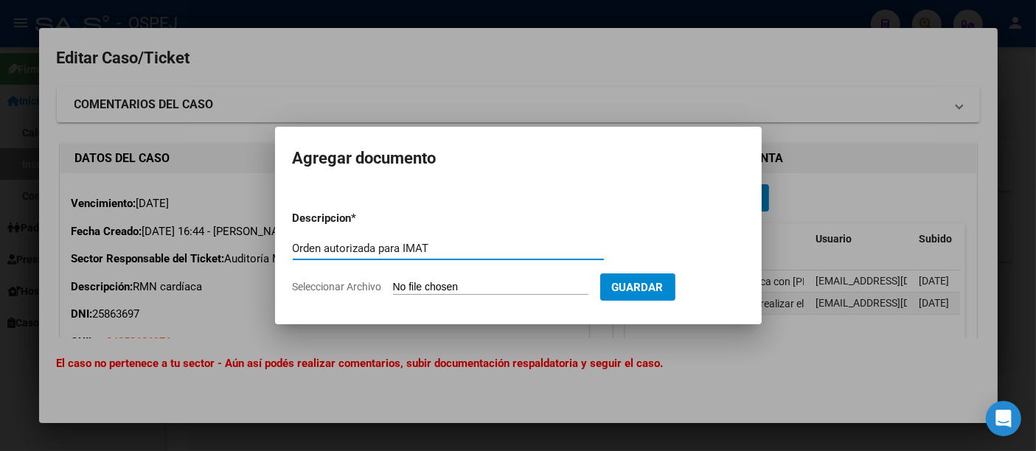
type input "Orden autorizada para IMAT"
click at [439, 291] on input "Seleccionar Archivo" at bounding box center [490, 288] width 195 height 14
type input "C:\fakepath\[PERSON_NAME] - RM card.jpeg.pdf"
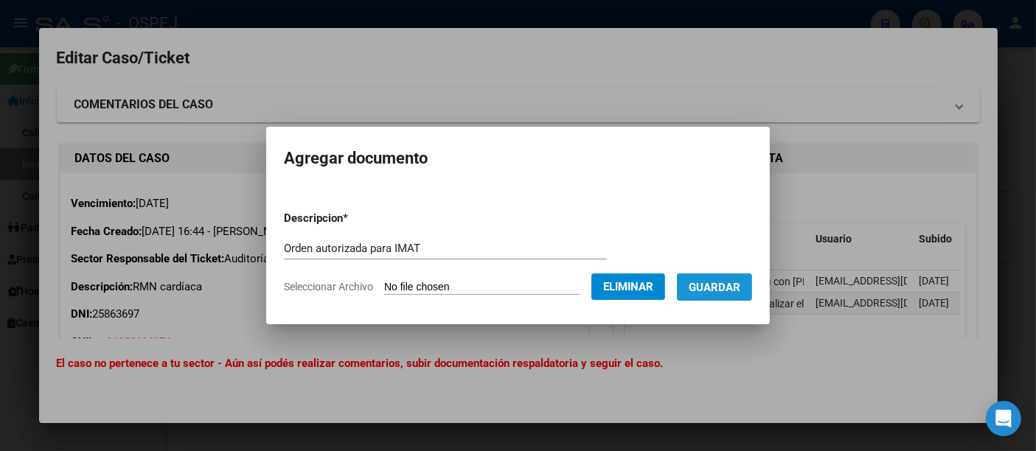
click at [736, 289] on span "Guardar" at bounding box center [714, 287] width 52 height 13
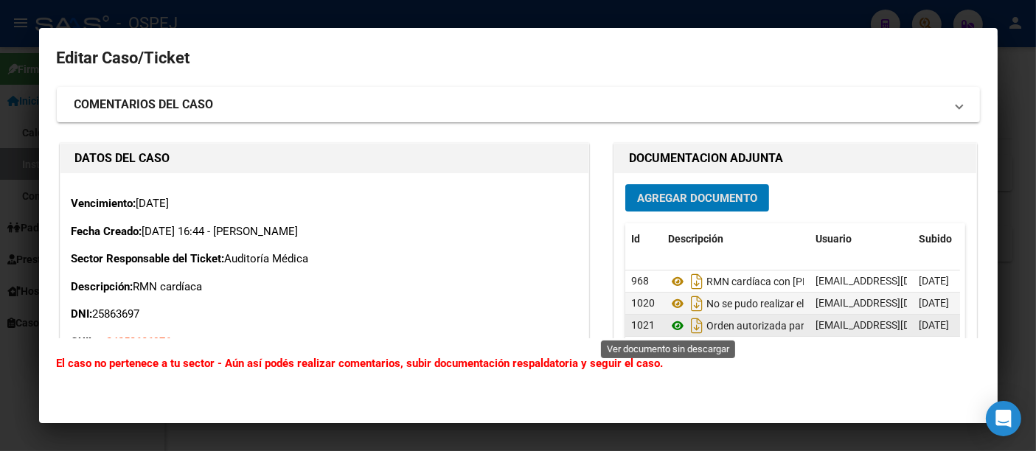
click at [668, 327] on icon at bounding box center [677, 326] width 19 height 18
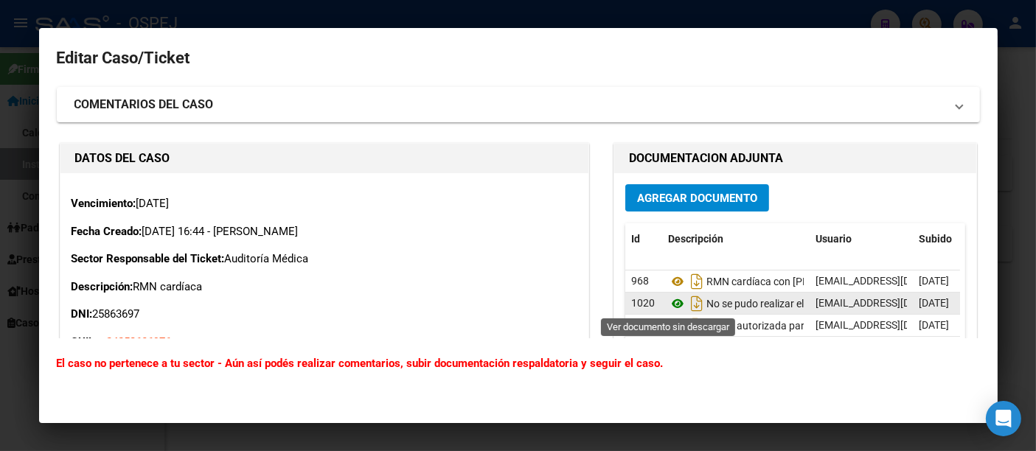
click at [668, 304] on icon at bounding box center [677, 304] width 19 height 18
click at [354, 9] on div at bounding box center [518, 225] width 1036 height 451
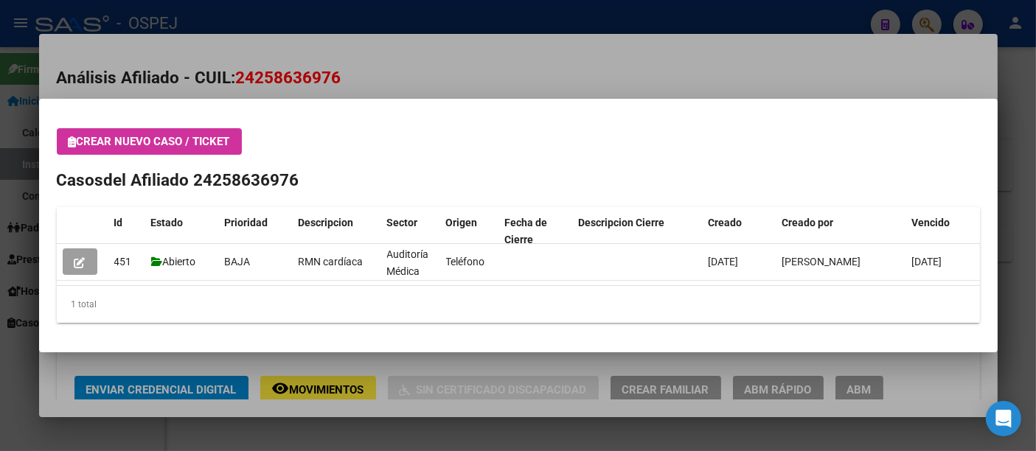
click at [311, 10] on div at bounding box center [518, 225] width 1036 height 451
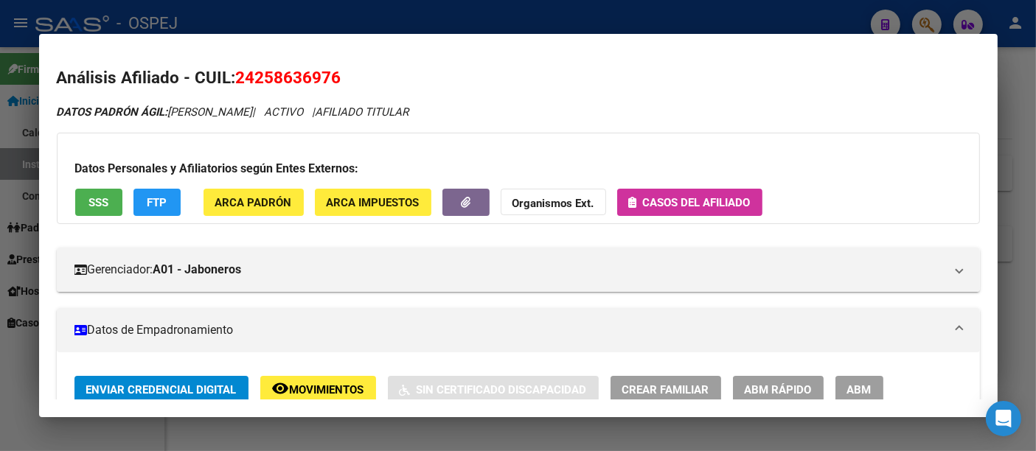
click at [304, 7] on div at bounding box center [518, 225] width 1036 height 451
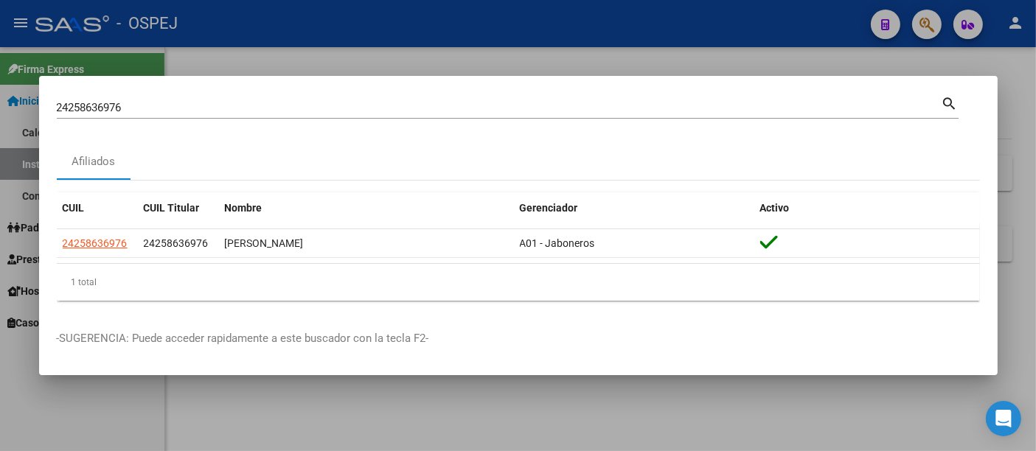
click at [195, 108] on input "24258636976" at bounding box center [499, 107] width 884 height 13
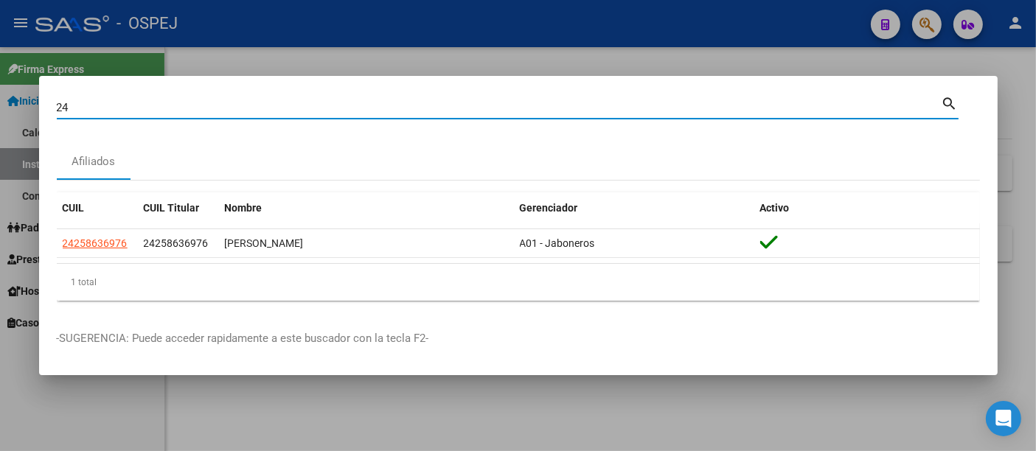
type input "2"
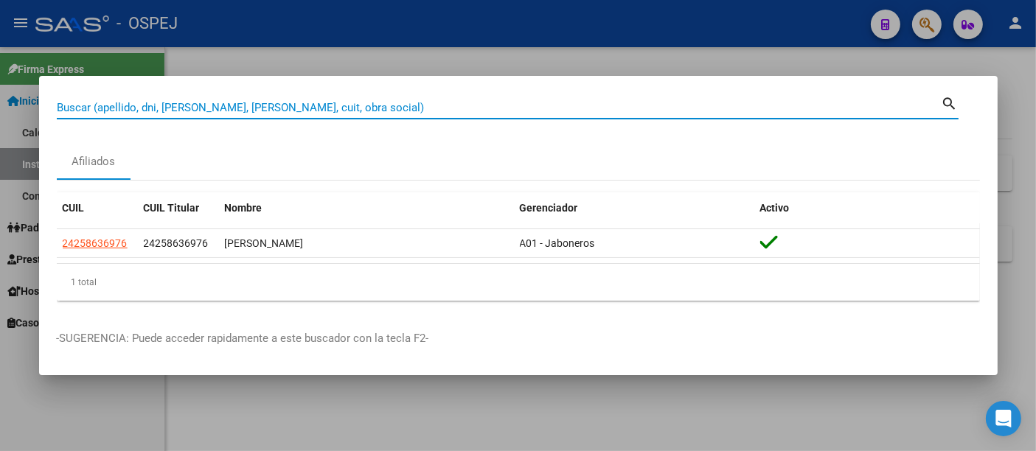
paste input "27702430343"
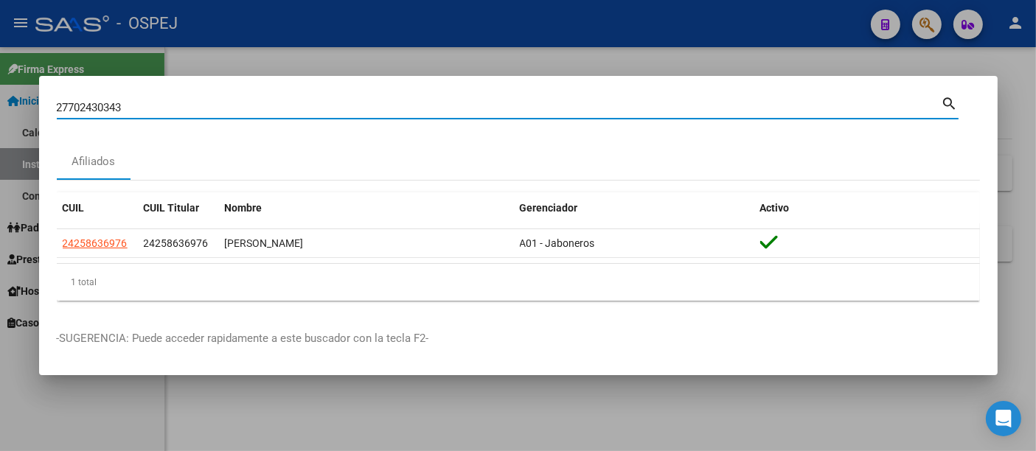
type input "27702430343"
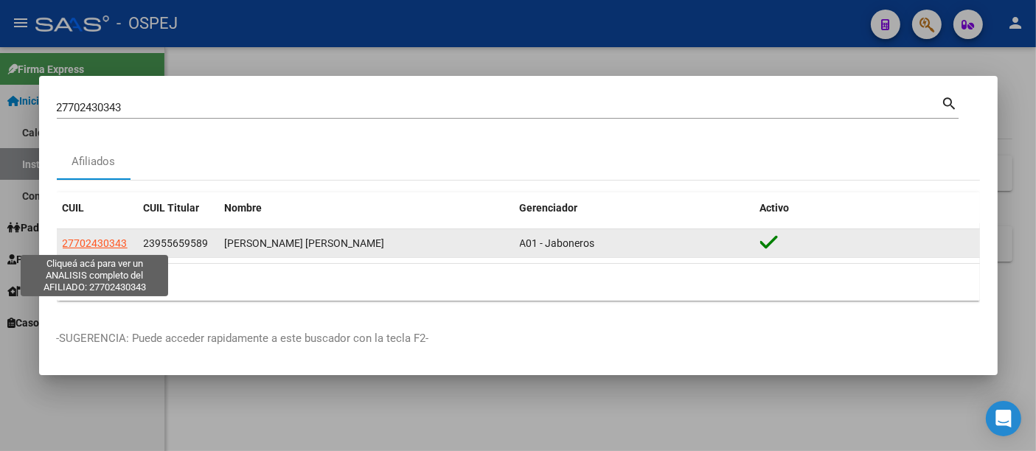
click at [87, 242] on span "27702430343" at bounding box center [95, 243] width 65 height 12
type textarea "27702430343"
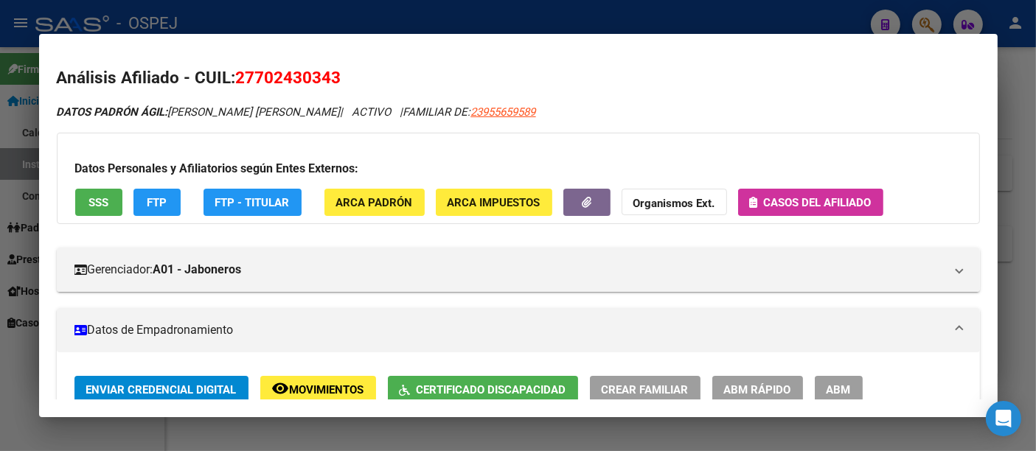
click at [838, 200] on span "Casos del afiliado" at bounding box center [818, 202] width 108 height 13
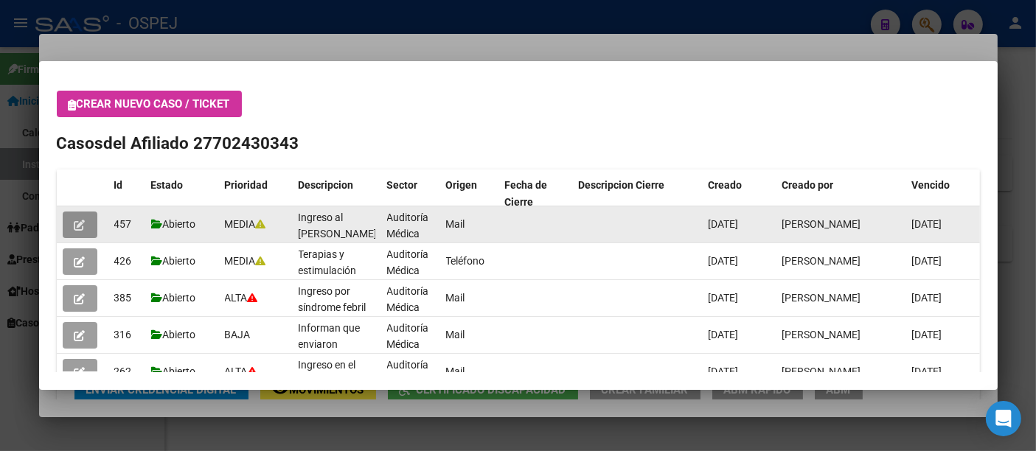
click at [86, 221] on button "button" at bounding box center [80, 225] width 35 height 27
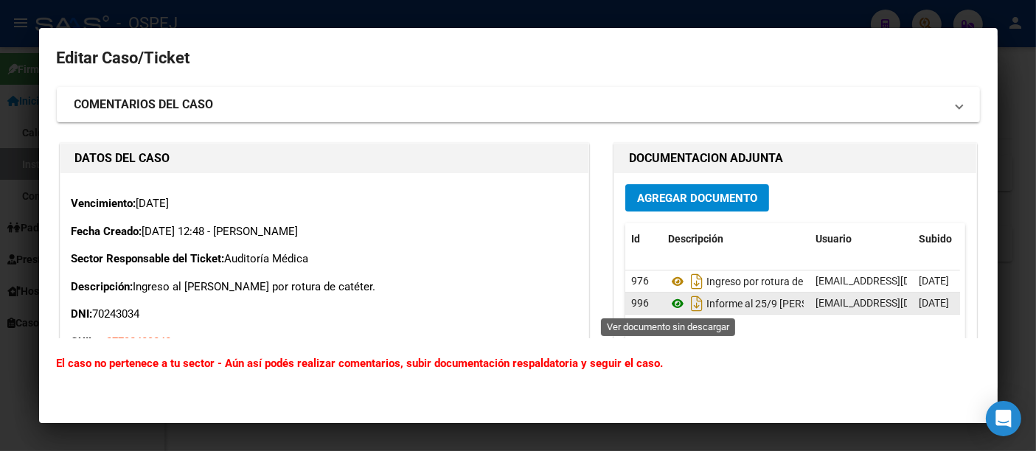
click at [668, 304] on icon at bounding box center [677, 304] width 19 height 18
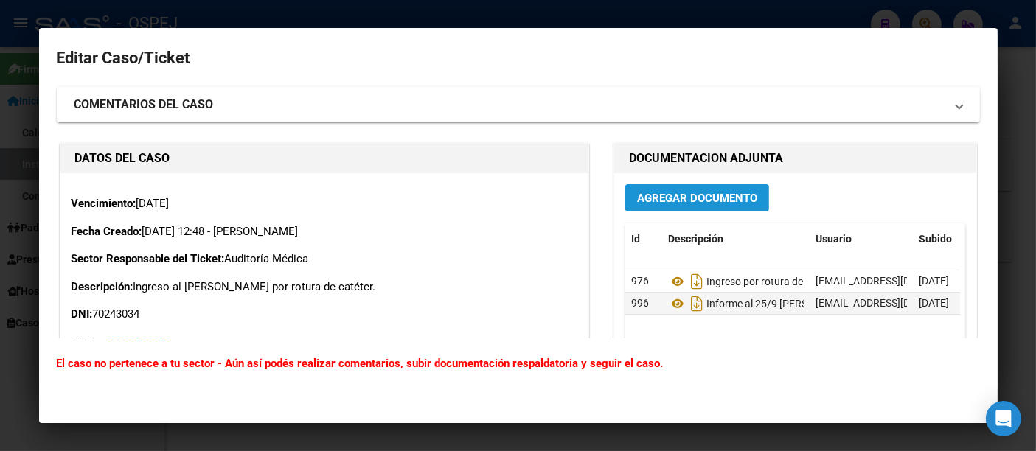
click at [704, 197] on span "Agregar Documento" at bounding box center [697, 198] width 120 height 13
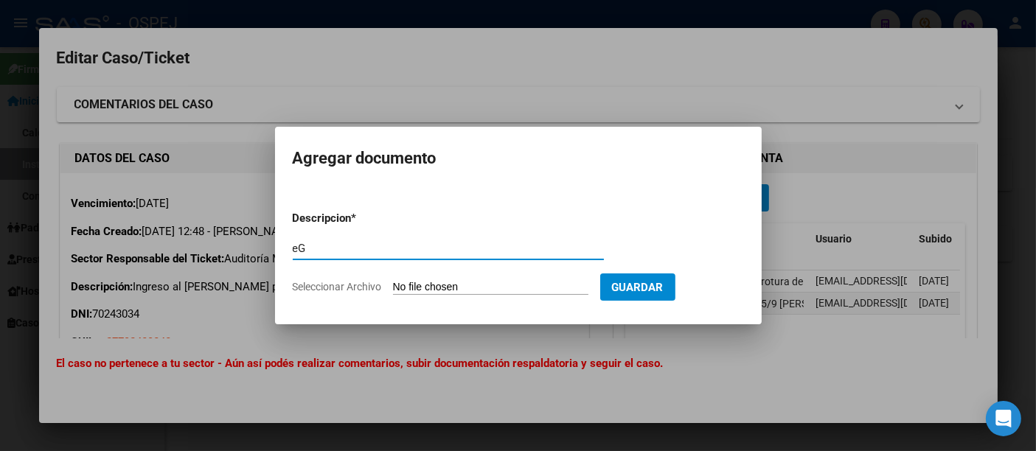
type input "e"
click at [409, 251] on input "Se externa [PERSON_NAME] e inicia octubre con" at bounding box center [448, 248] width 311 height 13
type input "Se externa [PERSON_NAME] el2/10 y se le indica 13 latas de Pepti Junior."
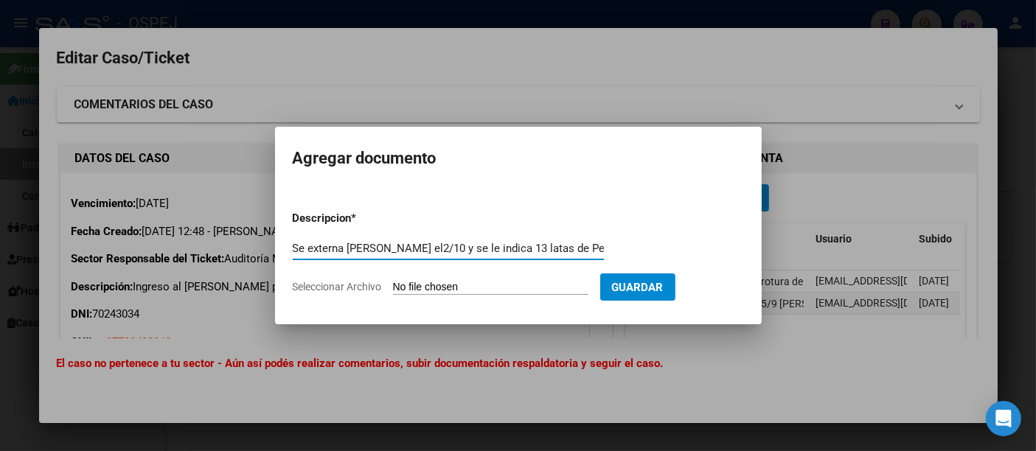
click at [465, 290] on input "Seleccionar Archivo" at bounding box center [490, 288] width 195 height 14
type input "C:\fakepath\Lin1 Latas.pdf"
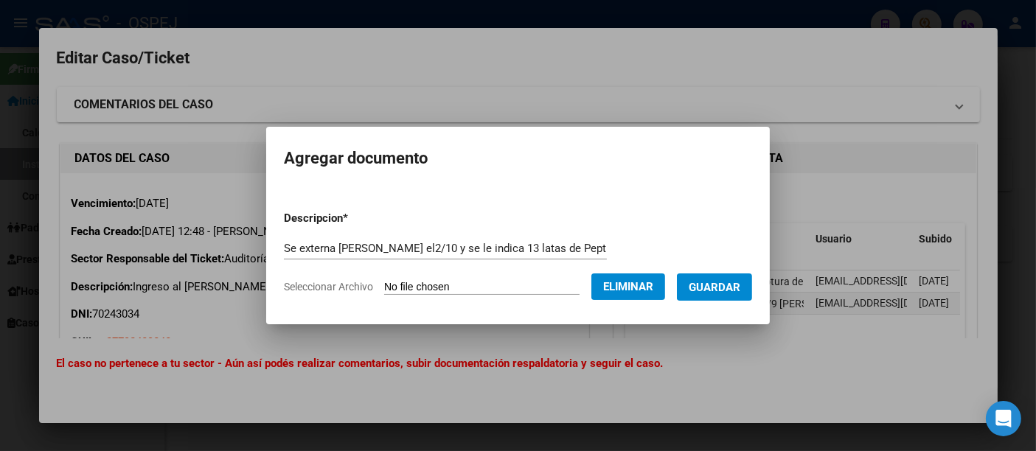
drag, startPoint x: 744, startPoint y: 290, endPoint x: 748, endPoint y: 282, distance: 9.2
click at [740, 282] on span "Guardar" at bounding box center [714, 287] width 52 height 13
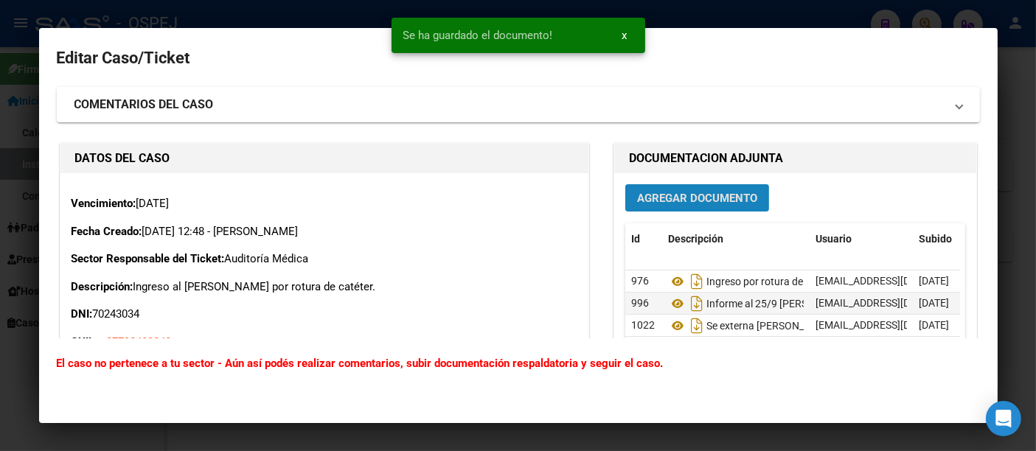
click at [702, 192] on span "Agregar Documento" at bounding box center [697, 198] width 120 height 13
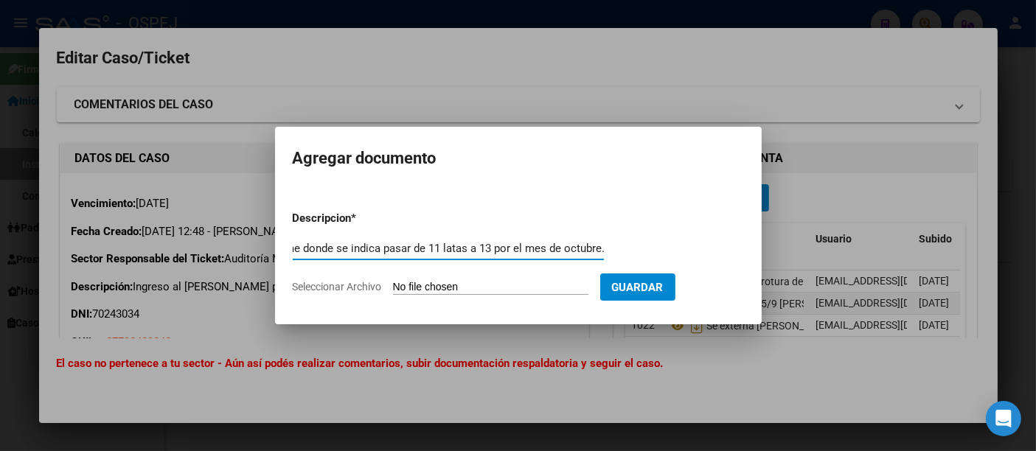
scroll to position [0, 33]
type input "Informe donde se indica pasar de 11 latas a 13 por el mes de octubre."
click at [492, 287] on input "Seleccionar Archivo" at bounding box center [490, 288] width 195 height 14
type input "C:\fakepath\[PERSON_NAME].pdf"
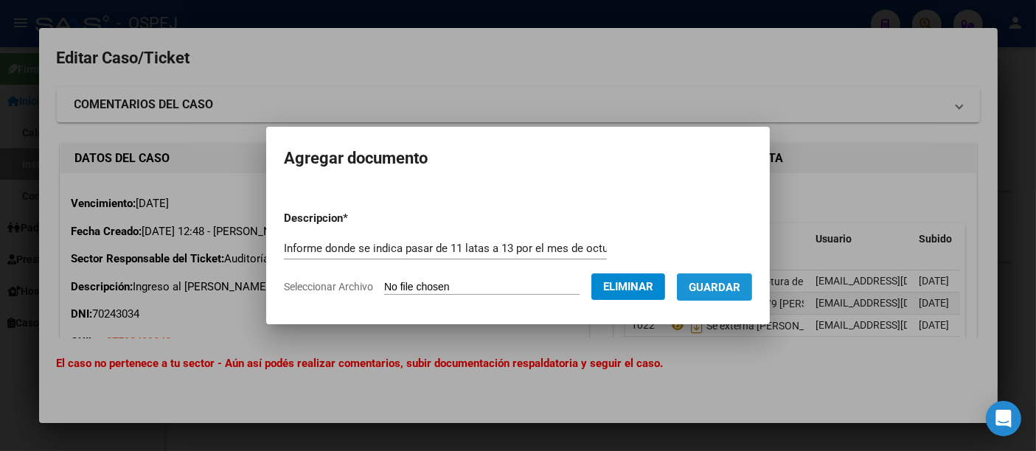
click at [740, 286] on span "Guardar" at bounding box center [714, 287] width 52 height 13
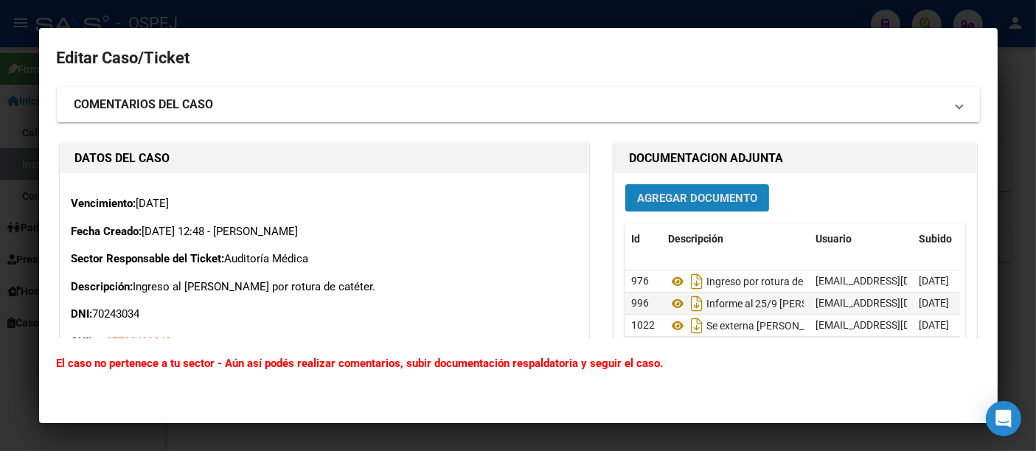
click at [669, 199] on span "Agregar Documento" at bounding box center [697, 198] width 120 height 13
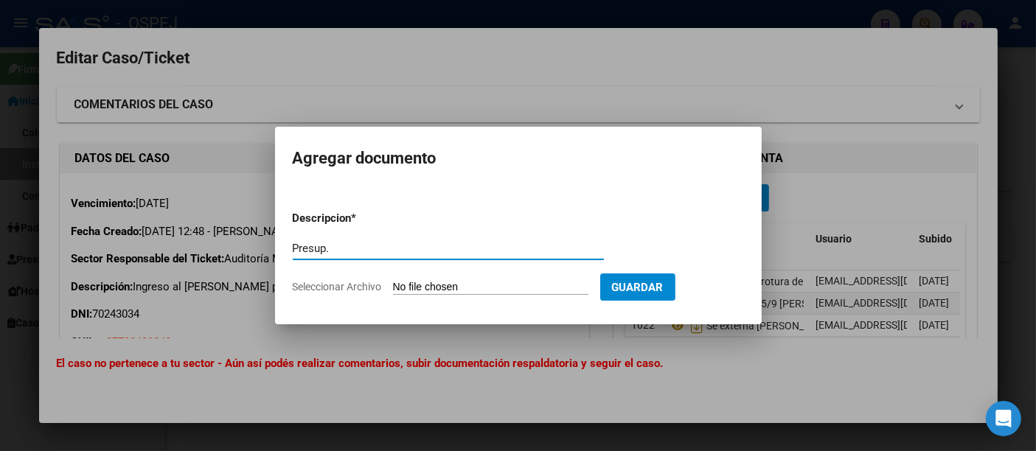
type input "Presup."
click at [434, 285] on input "Seleccionar Archivo" at bounding box center [490, 288] width 195 height 14
type input "C:\fakepath\Presp. 801397.pdf"
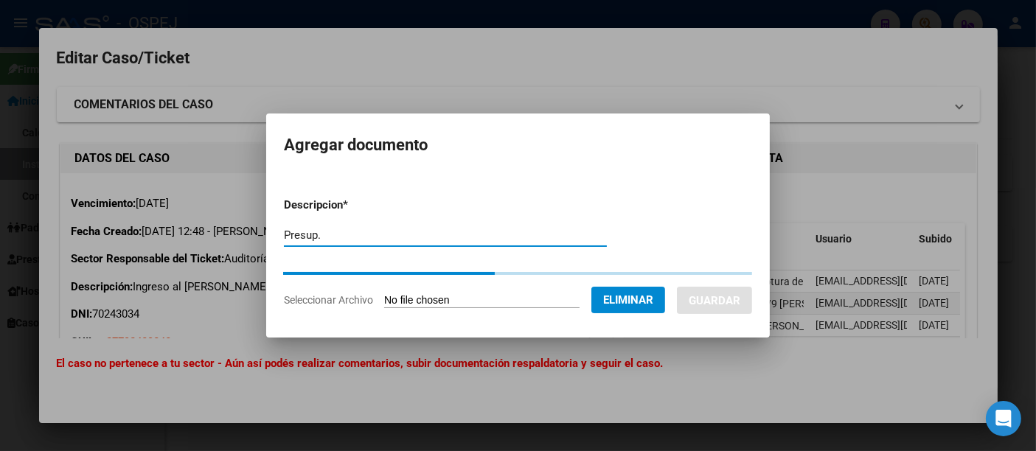
click at [366, 233] on form "Descripcion * Presup. Descripcion Seleccionar Archivo Eliminar Guardar" at bounding box center [518, 253] width 468 height 134
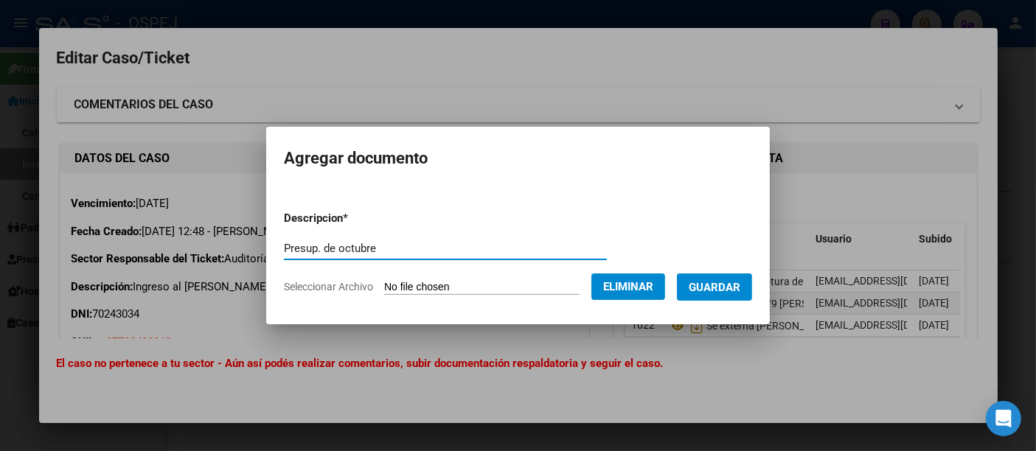
type input "Presup. de octubre"
click at [727, 287] on span "Guardar" at bounding box center [714, 287] width 52 height 13
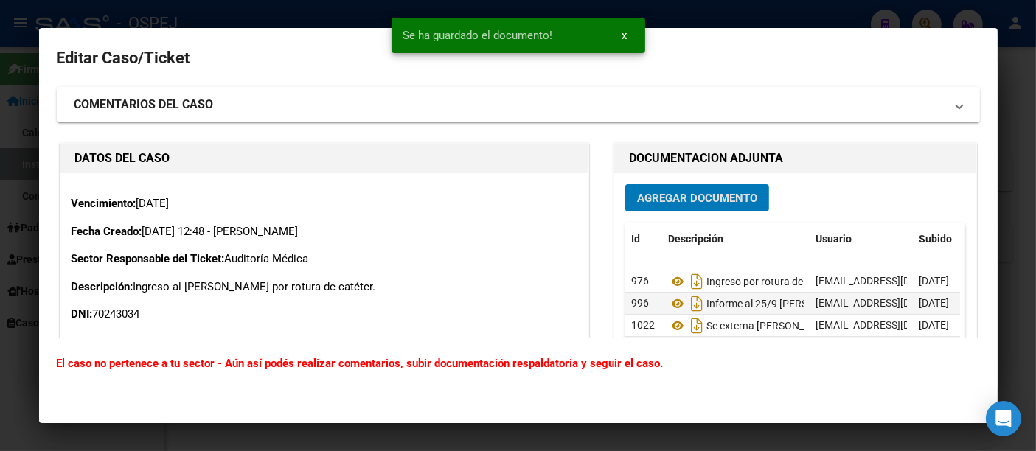
click at [684, 192] on span "Agregar Documento" at bounding box center [697, 198] width 120 height 13
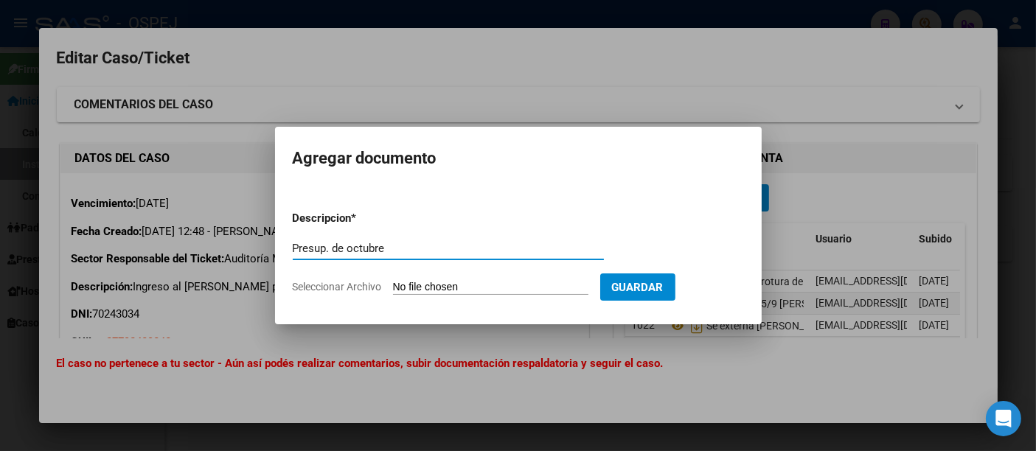
type input "Presup. de octubre"
click at [444, 287] on input "Seleccionar Archivo" at bounding box center [490, 288] width 195 height 14
type input "C:\fakepath\Presup. 805880.pdf"
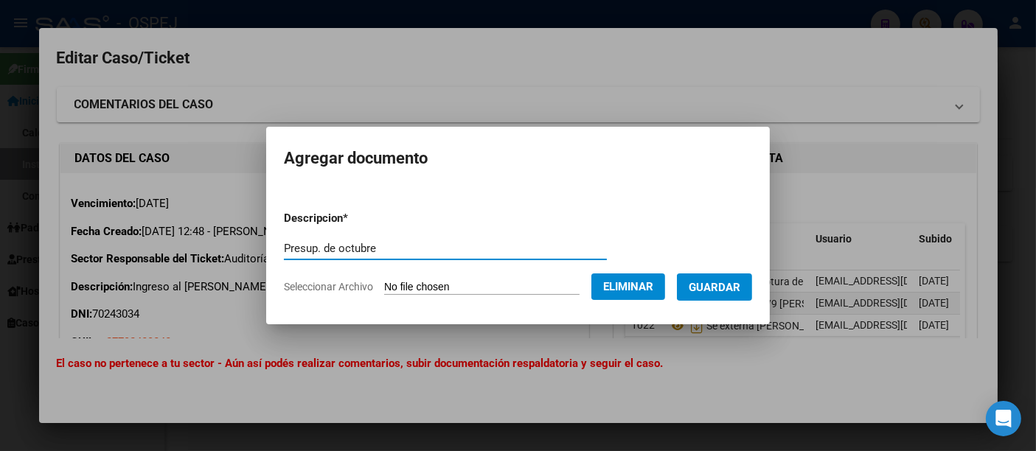
click at [446, 248] on input "Presup. de octubre" at bounding box center [445, 248] width 323 height 13
type input "Presup. de octubre por Alimentación."
click at [725, 278] on button "Guardar" at bounding box center [714, 286] width 75 height 27
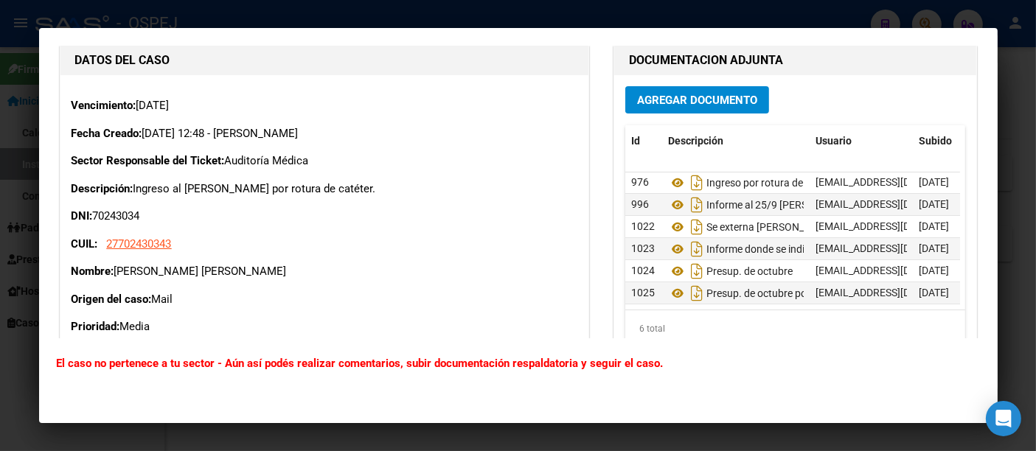
scroll to position [130, 0]
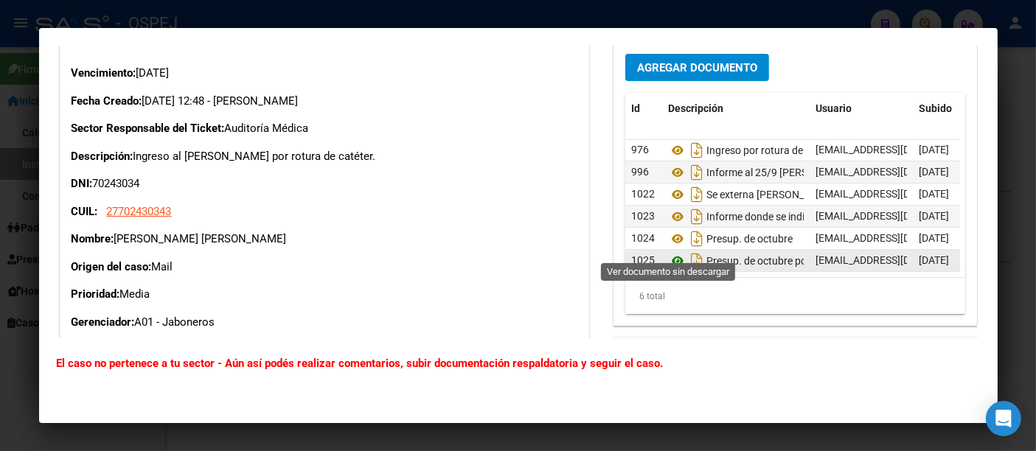
click at [669, 252] on icon at bounding box center [677, 261] width 19 height 18
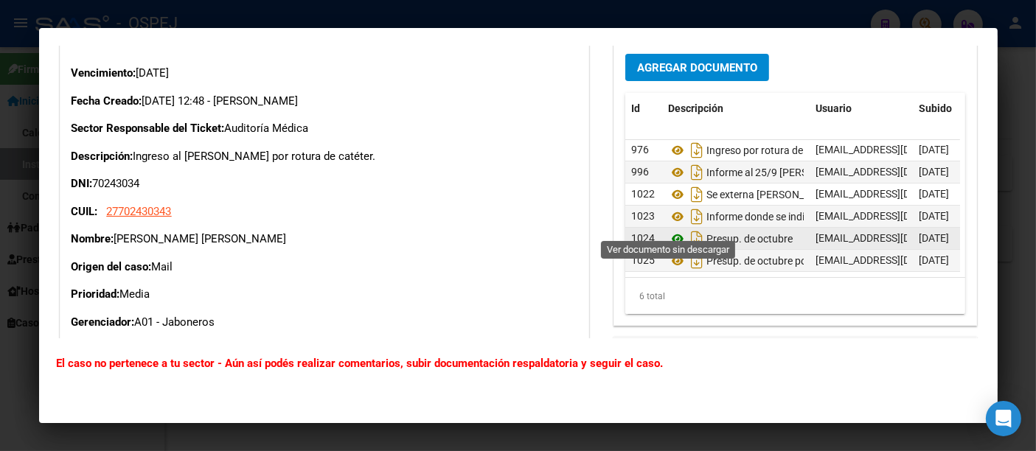
click at [668, 230] on icon at bounding box center [677, 239] width 19 height 18
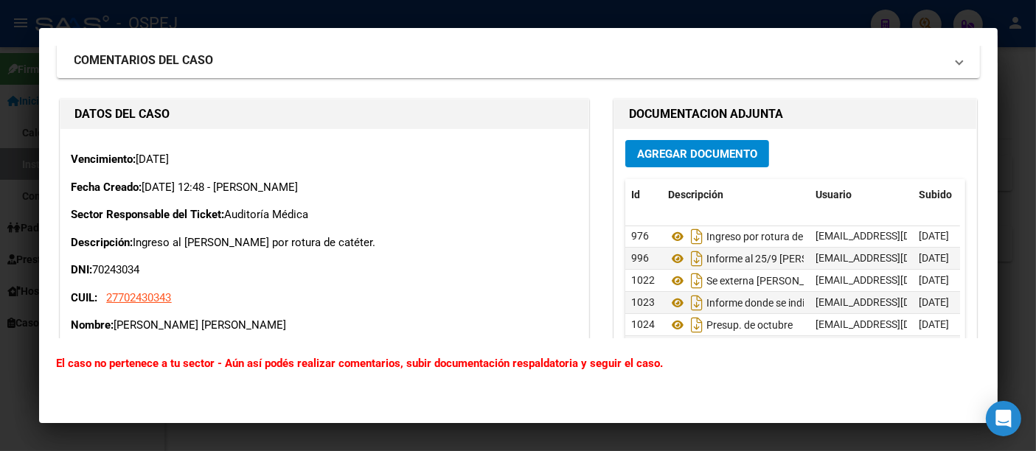
scroll to position [0, 0]
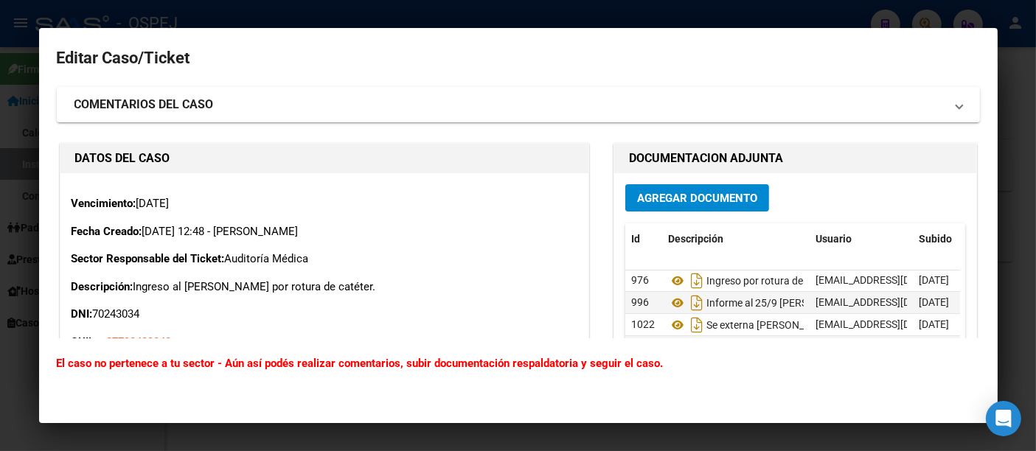
click at [389, 12] on div at bounding box center [518, 225] width 1036 height 451
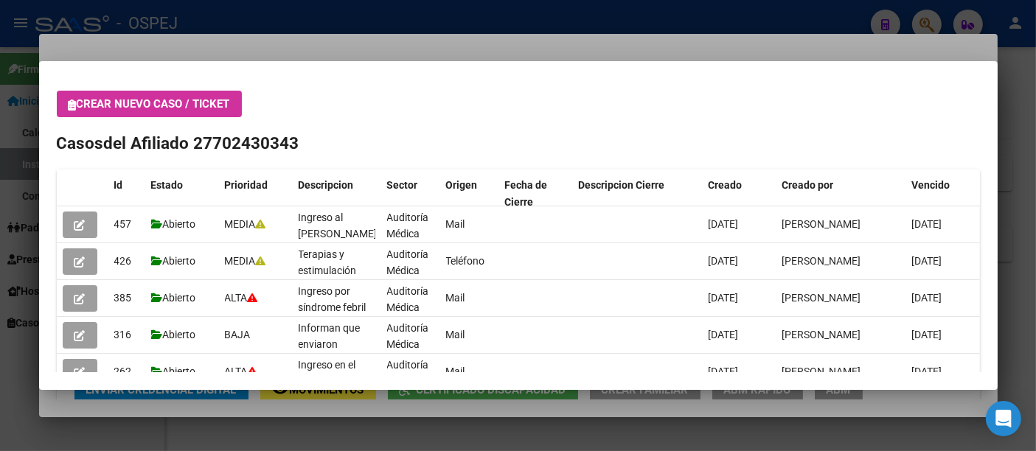
click at [252, 17] on div at bounding box center [518, 225] width 1036 height 451
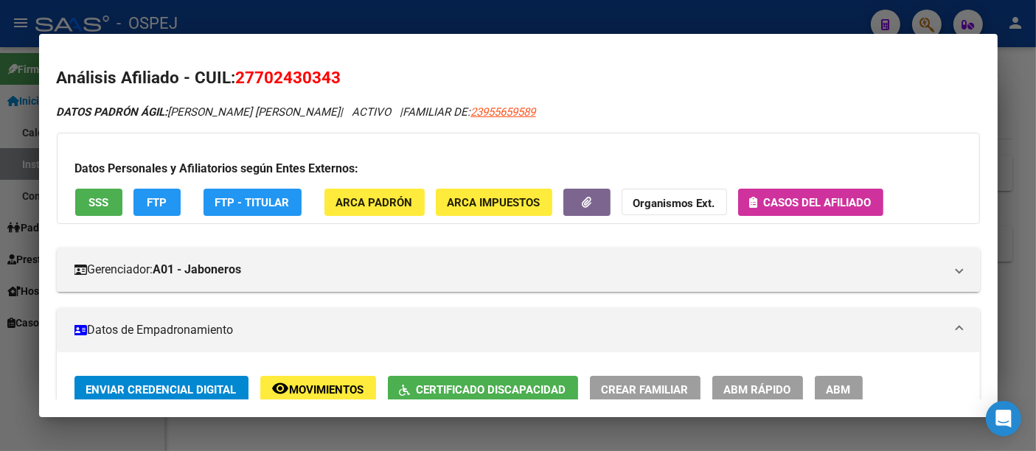
click at [273, 9] on div at bounding box center [518, 225] width 1036 height 451
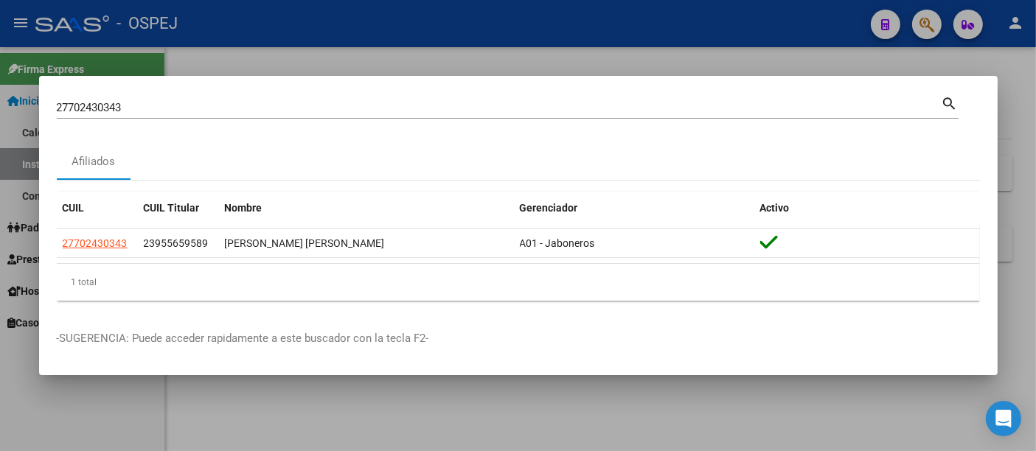
click at [207, 112] on input "27702430343" at bounding box center [499, 107] width 884 height 13
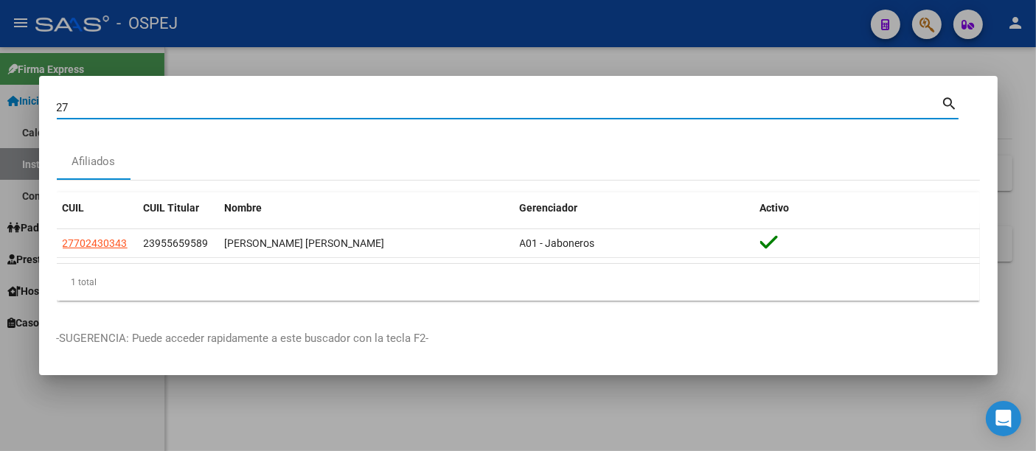
type input "2"
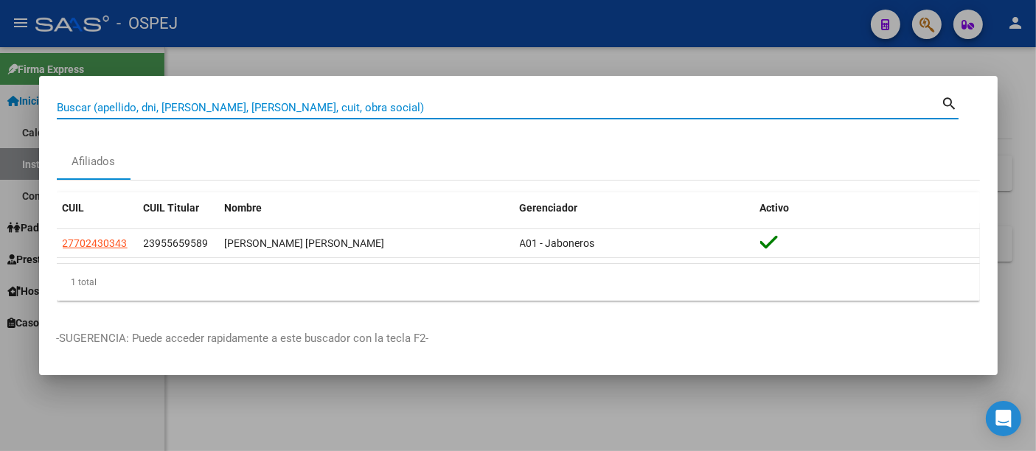
paste input "27464160049"
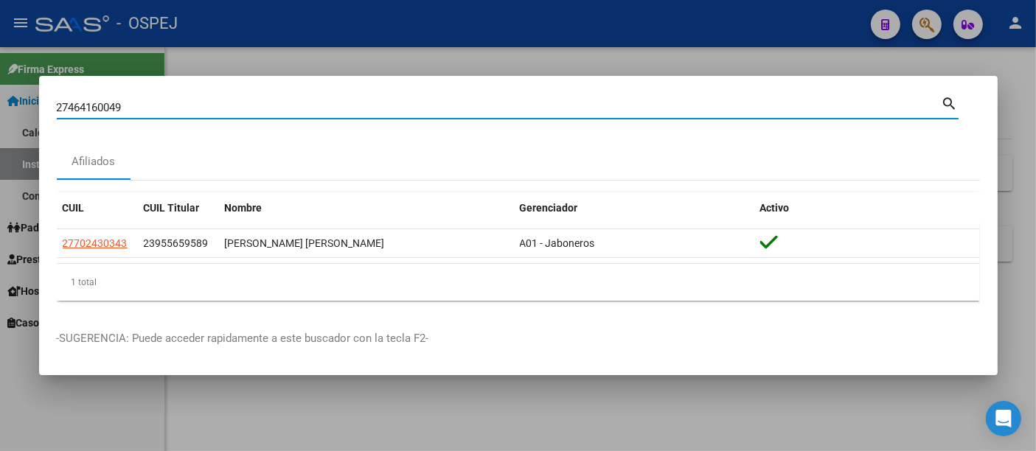
type input "27464160049"
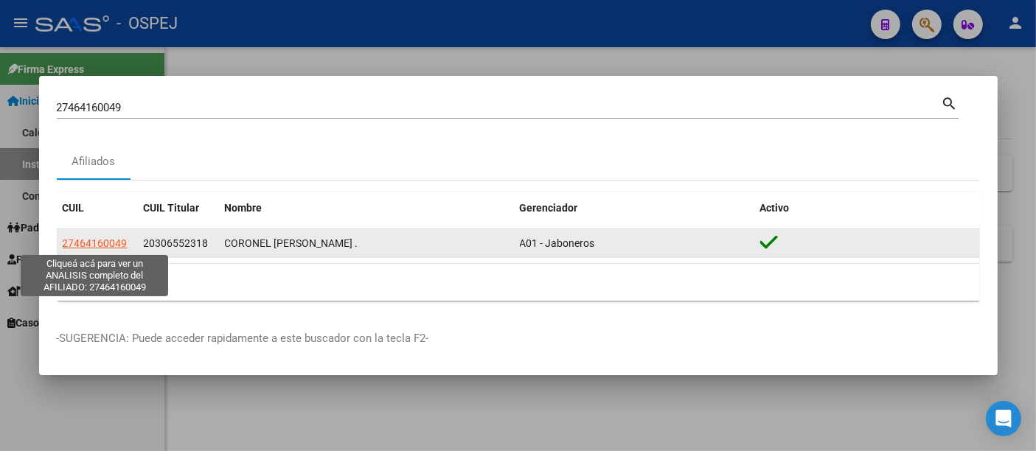
click at [108, 242] on span "27464160049" at bounding box center [95, 243] width 65 height 12
type textarea "27464160049"
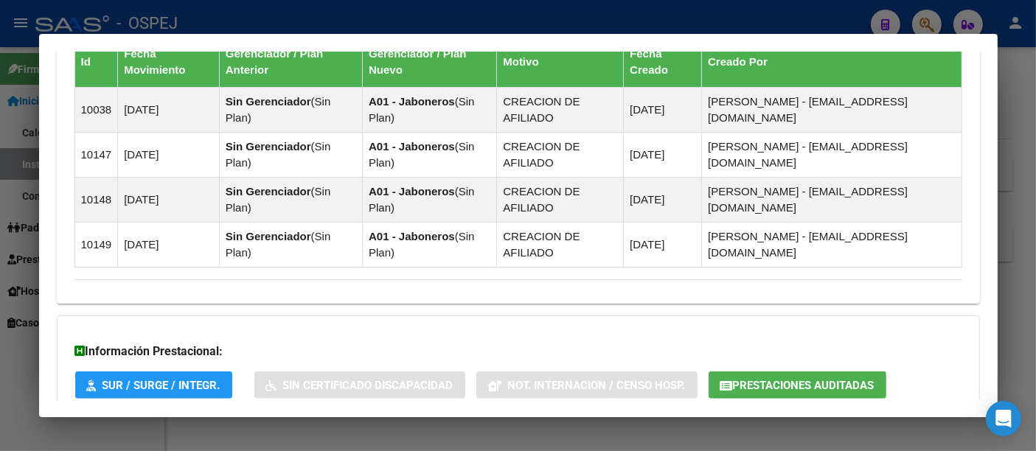
scroll to position [1090, 0]
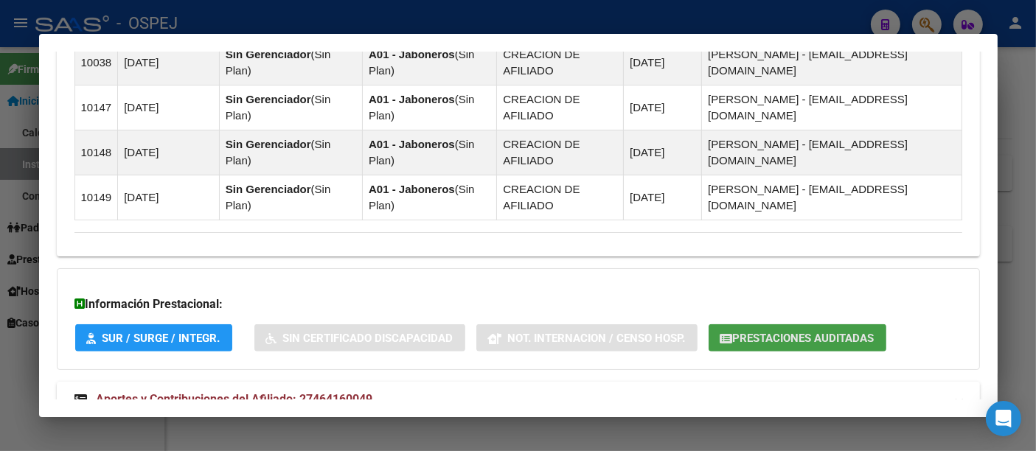
click at [754, 332] on span "Prestaciones Auditadas" at bounding box center [804, 338] width 142 height 13
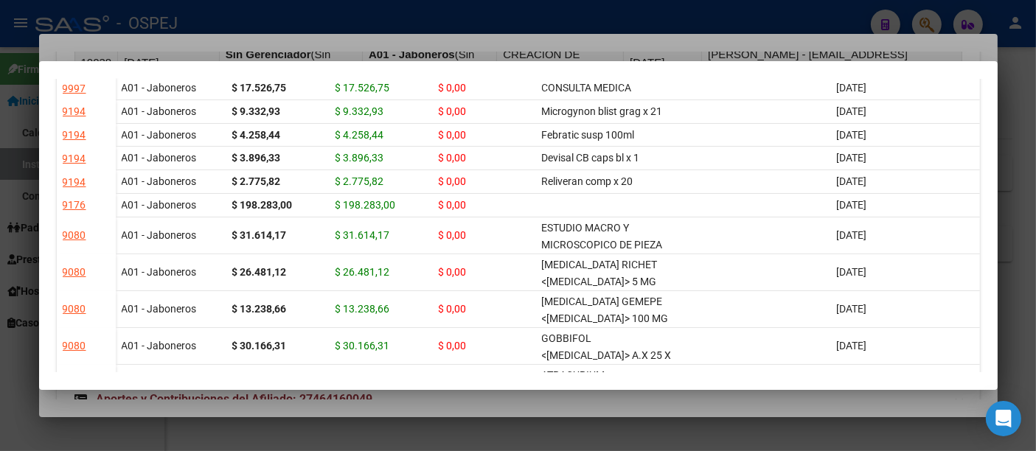
scroll to position [0, 0]
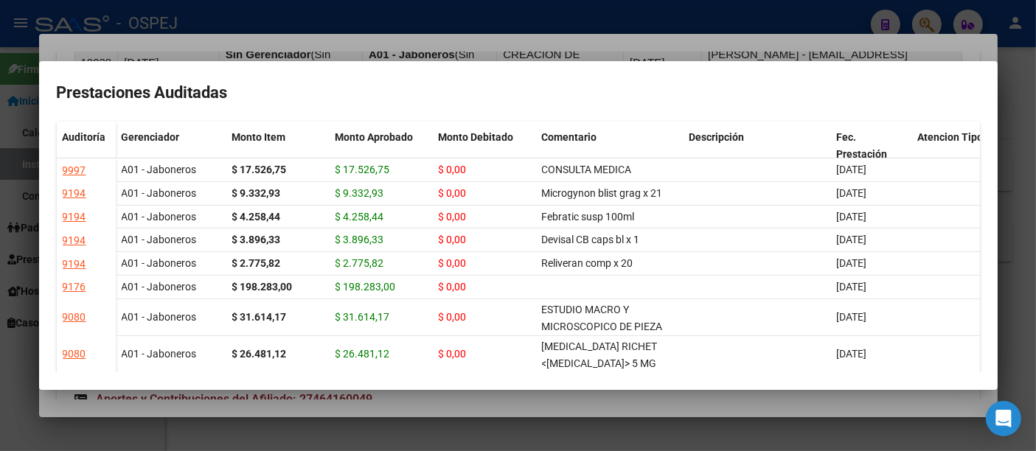
click at [576, 55] on div at bounding box center [518, 225] width 1036 height 451
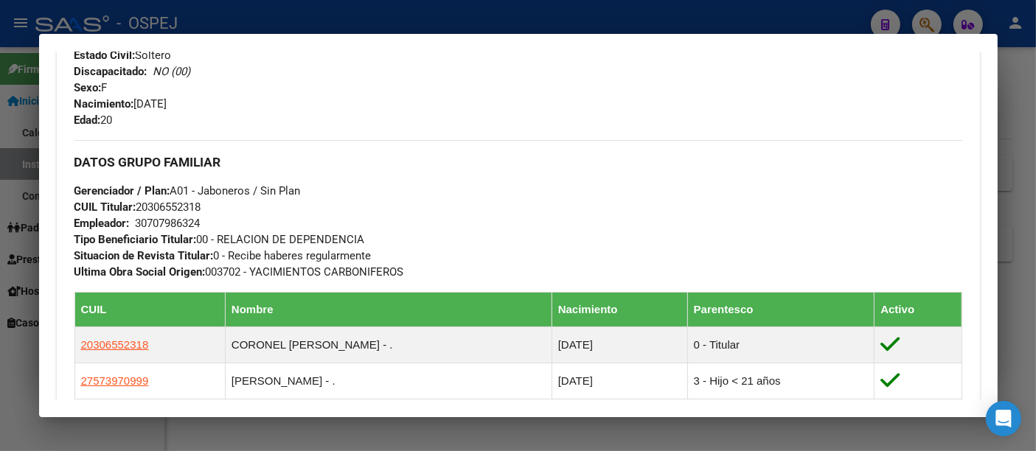
scroll to position [1090, 0]
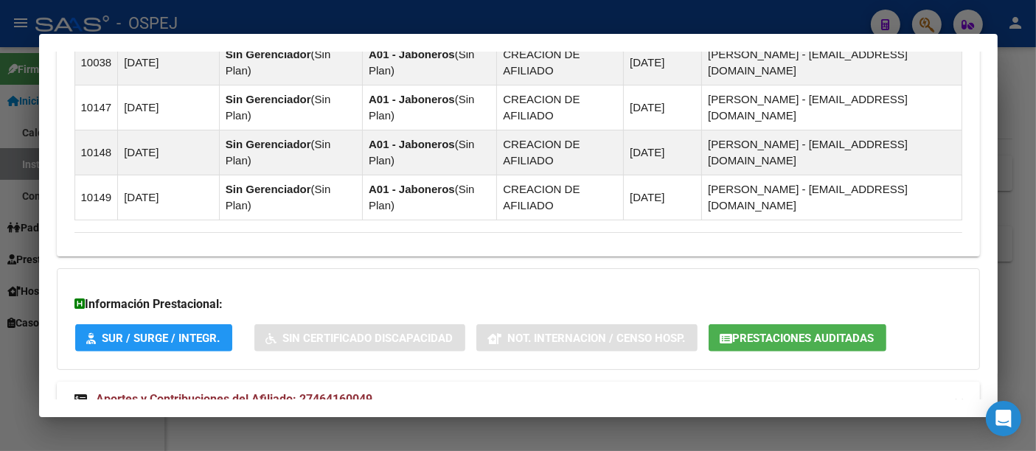
click at [786, 332] on span "Prestaciones Auditadas" at bounding box center [804, 338] width 142 height 13
